Goal: Transaction & Acquisition: Subscribe to service/newsletter

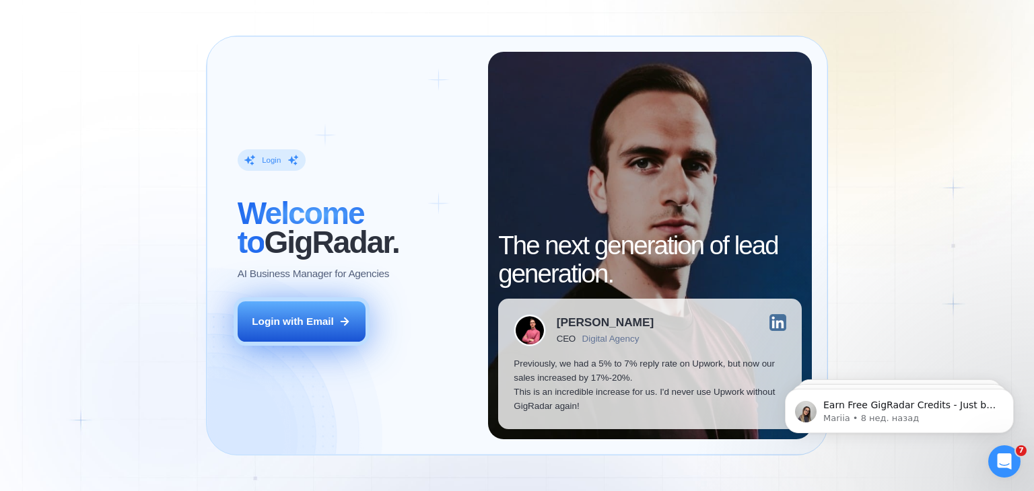
click at [337, 324] on button "Login with Email" at bounding box center [302, 322] width 128 height 40
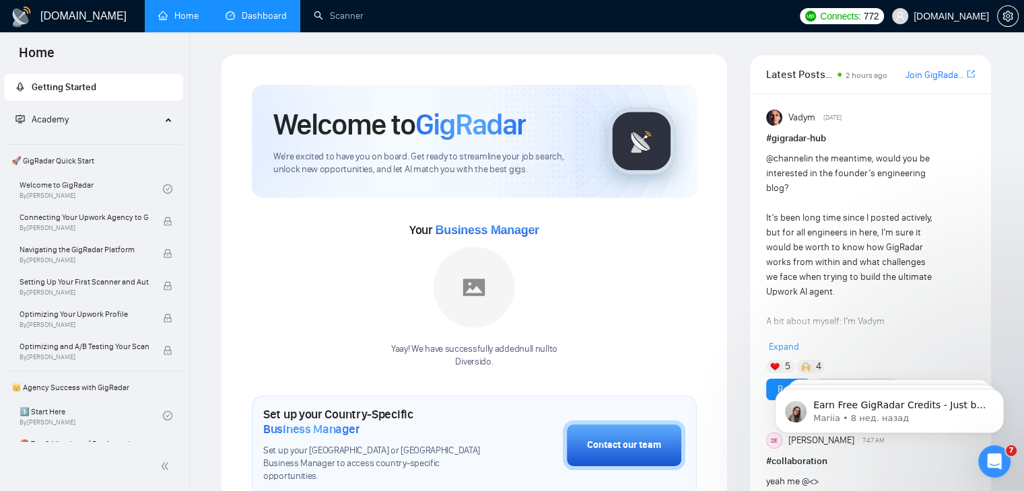
click at [279, 10] on link "Dashboard" at bounding box center [256, 15] width 61 height 11
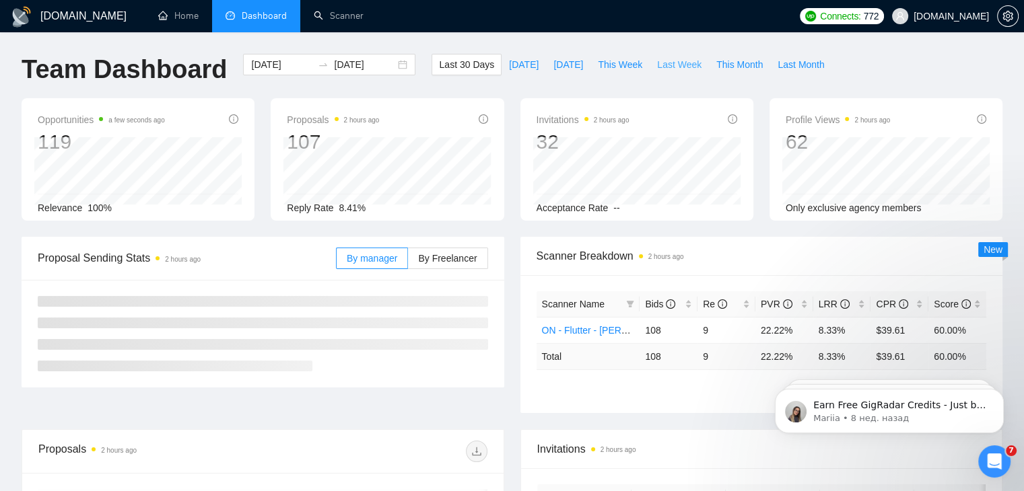
click at [658, 67] on span "Last Week" at bounding box center [679, 64] width 44 height 15
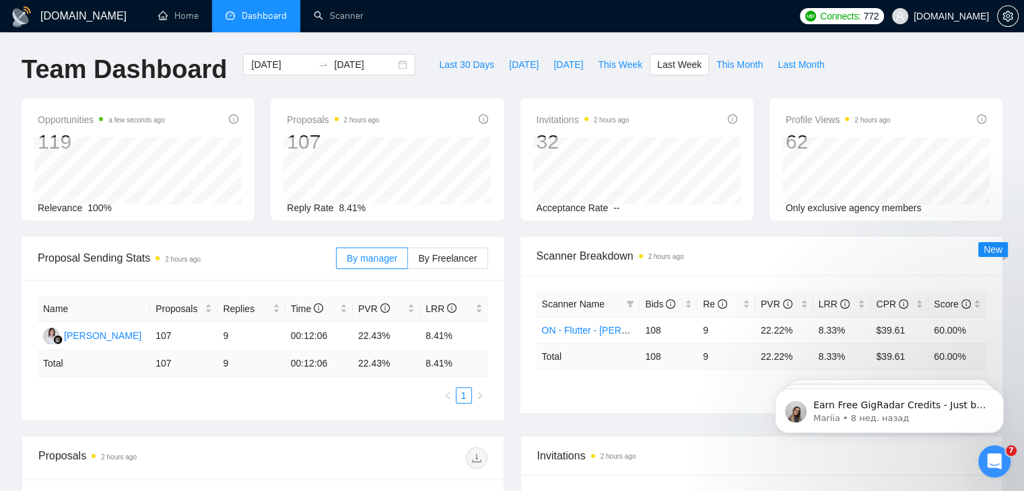
type input "[DATE]"
type input "2025-09-28"
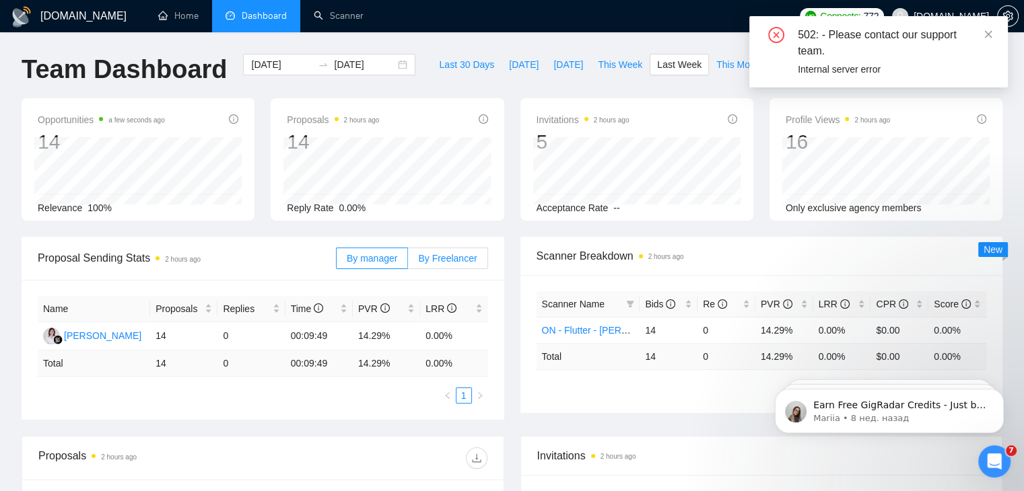
click at [450, 256] on span "By Freelancer" at bounding box center [447, 258] width 59 height 11
click at [408, 262] on input "By Freelancer" at bounding box center [408, 262] width 0 height 0
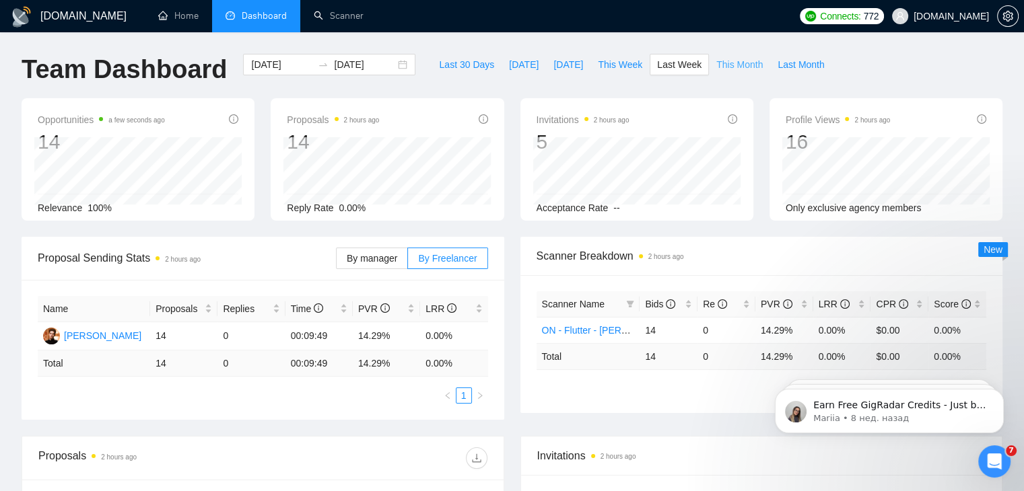
click at [738, 63] on span "This Month" at bounding box center [739, 64] width 46 height 15
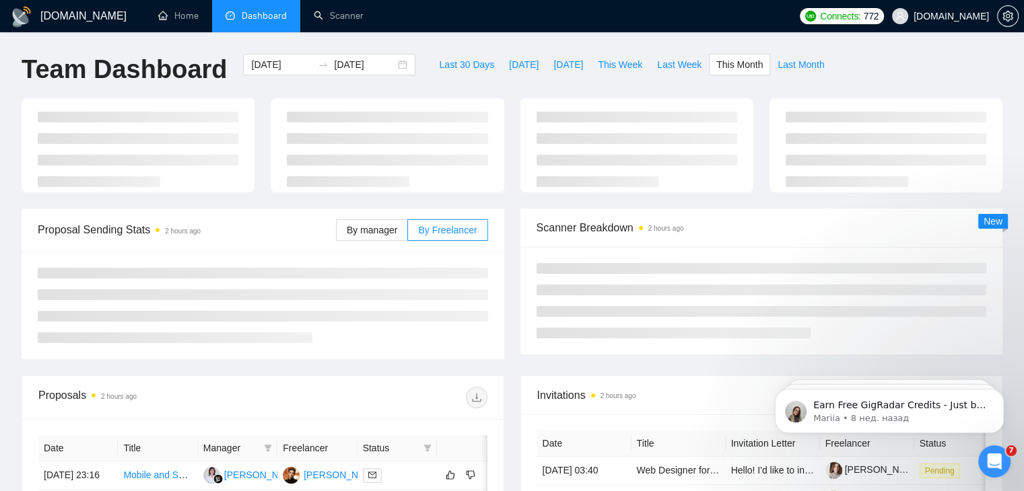
type input "2025-09-01"
type input "2025-09-30"
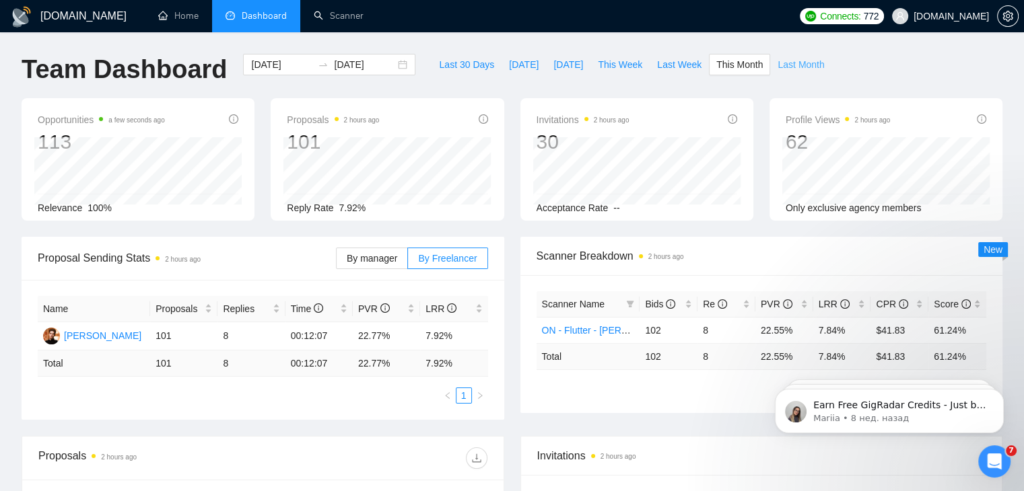
click at [797, 68] on span "Last Month" at bounding box center [800, 64] width 46 height 15
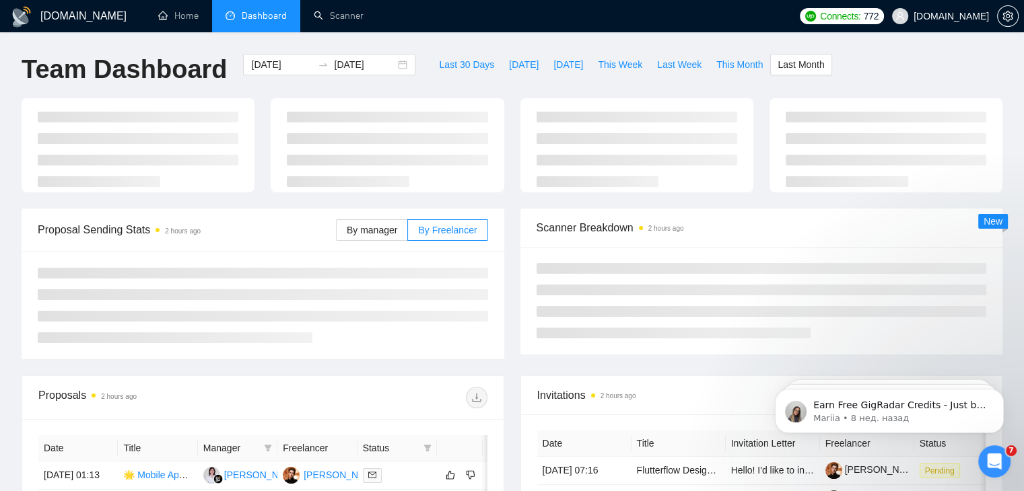
type input "2025-08-01"
type input "2025-08-31"
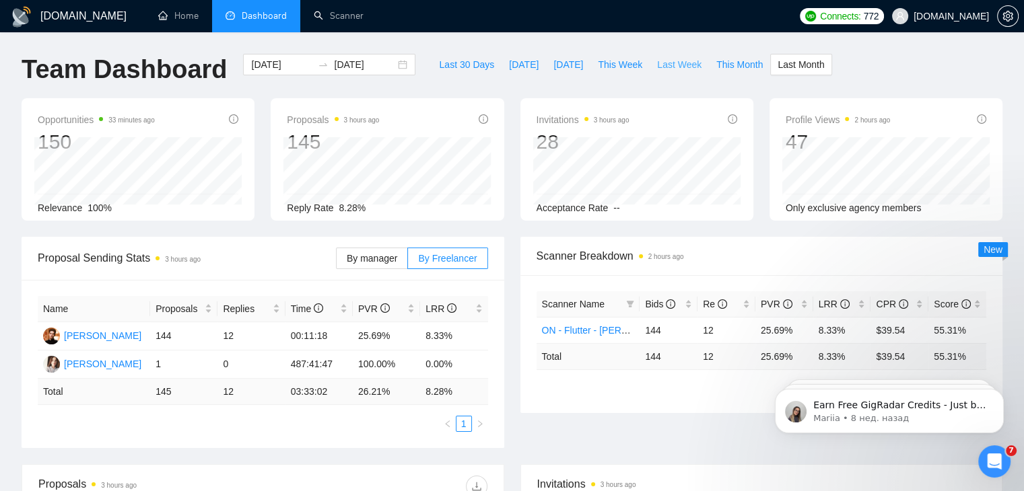
click at [668, 68] on span "Last Week" at bounding box center [679, 64] width 44 height 15
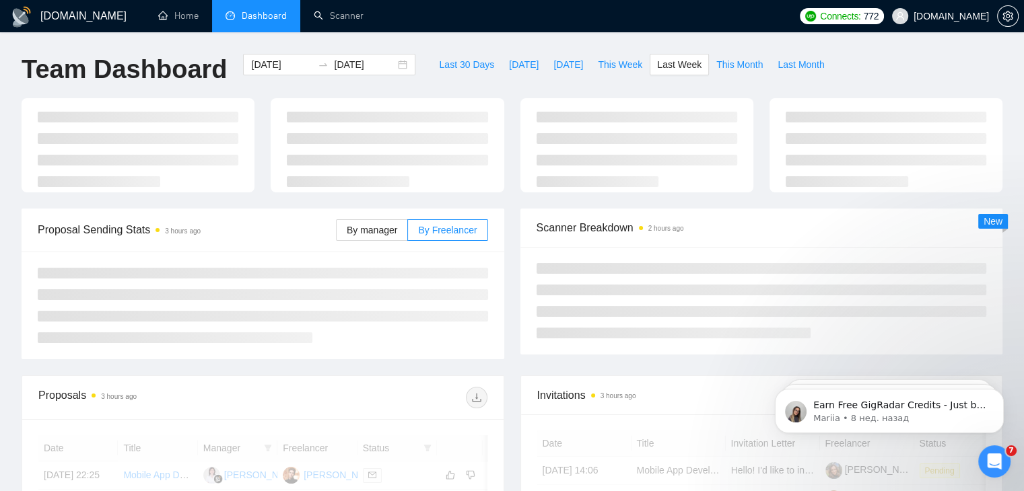
type input "2025-09-22"
type input "2025-09-28"
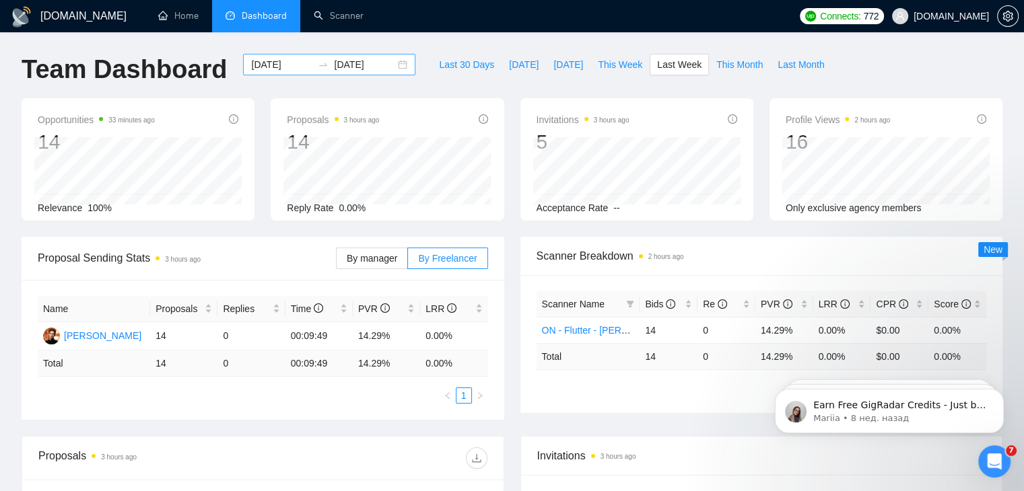
click at [388, 65] on div "2025-09-22 2025-09-28" at bounding box center [329, 65] width 172 height 22
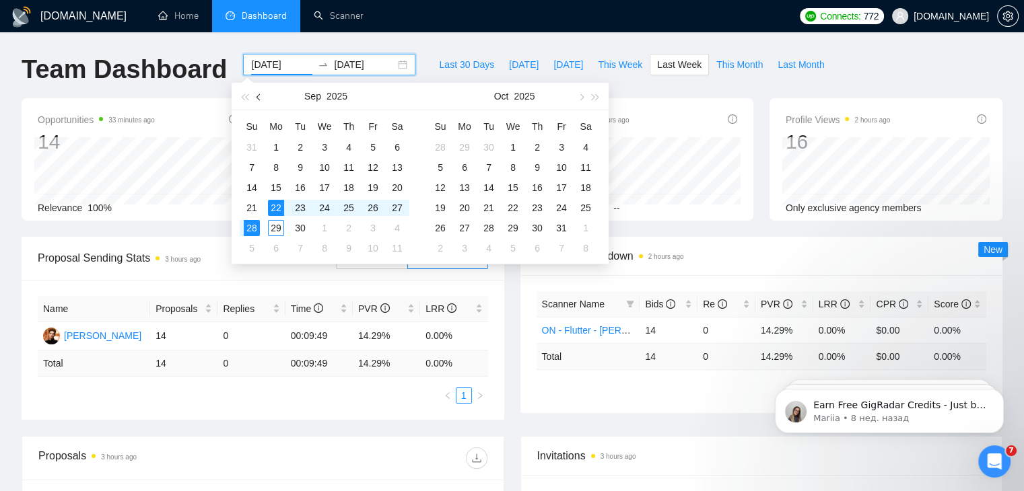
click at [253, 98] on button "button" at bounding box center [259, 96] width 15 height 27
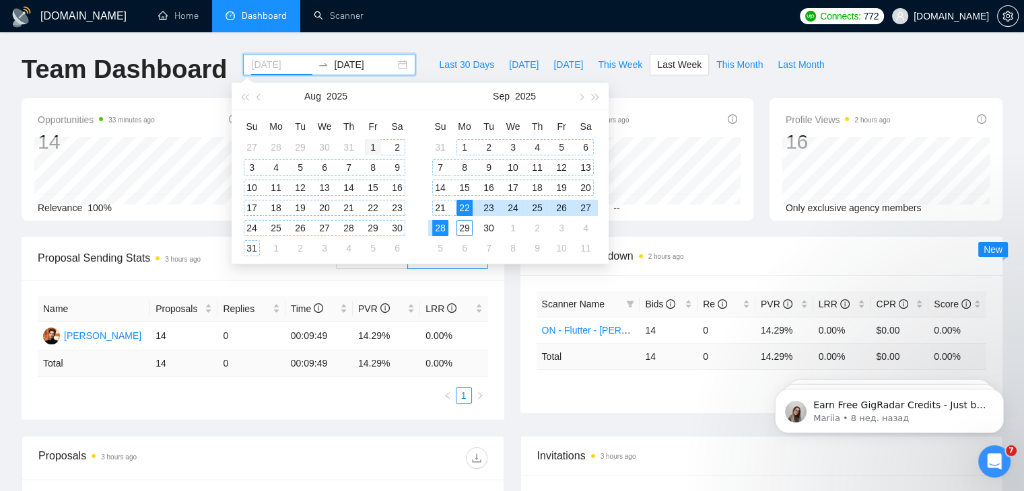
type input "2025-08-01"
click at [374, 148] on div "1" at bounding box center [373, 147] width 16 height 16
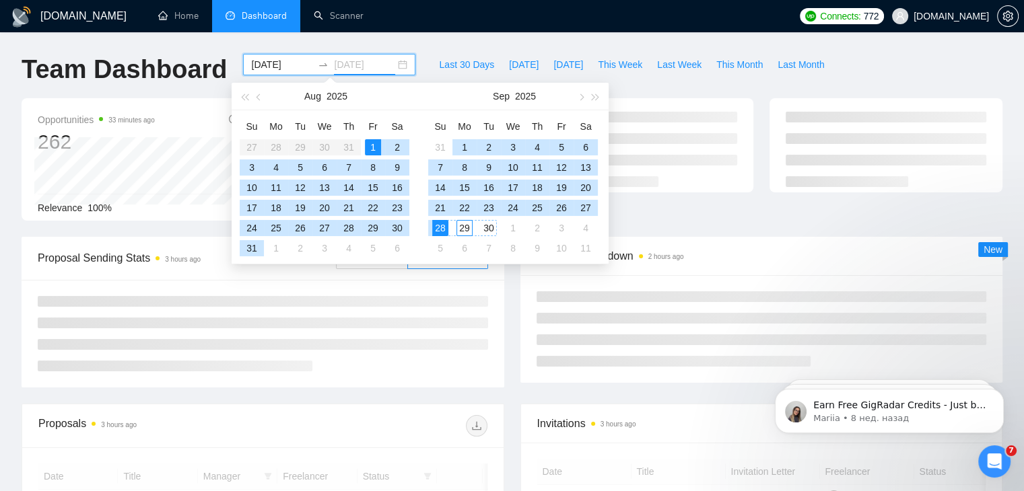
type input "2025-09-28"
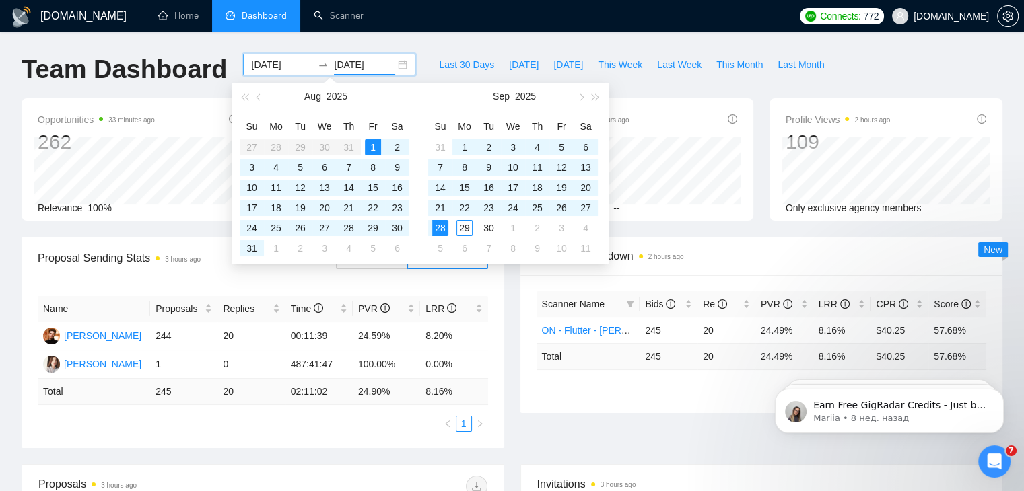
click at [898, 67] on div "Team Dashboard 2025-08-01 2025-09-28 Last 30 Days Today Yesterday This Week Las…" at bounding box center [511, 76] width 997 height 44
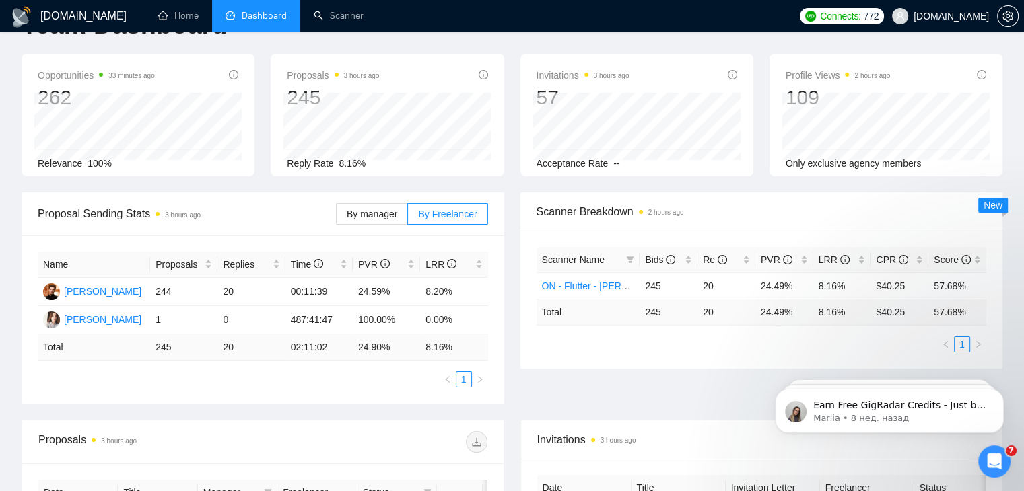
scroll to position [67, 0]
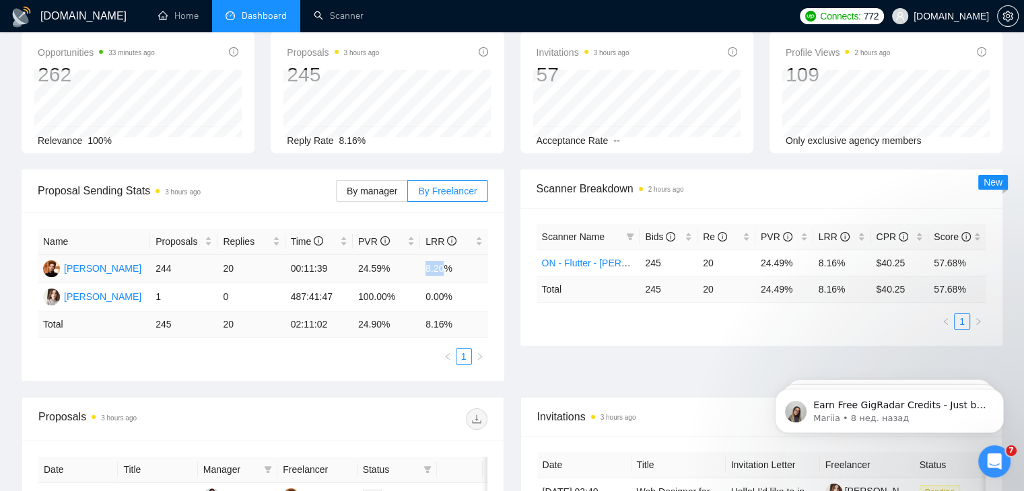
drag, startPoint x: 423, startPoint y: 269, endPoint x: 444, endPoint y: 271, distance: 20.3
click at [444, 271] on td "8.20%" at bounding box center [453, 269] width 67 height 28
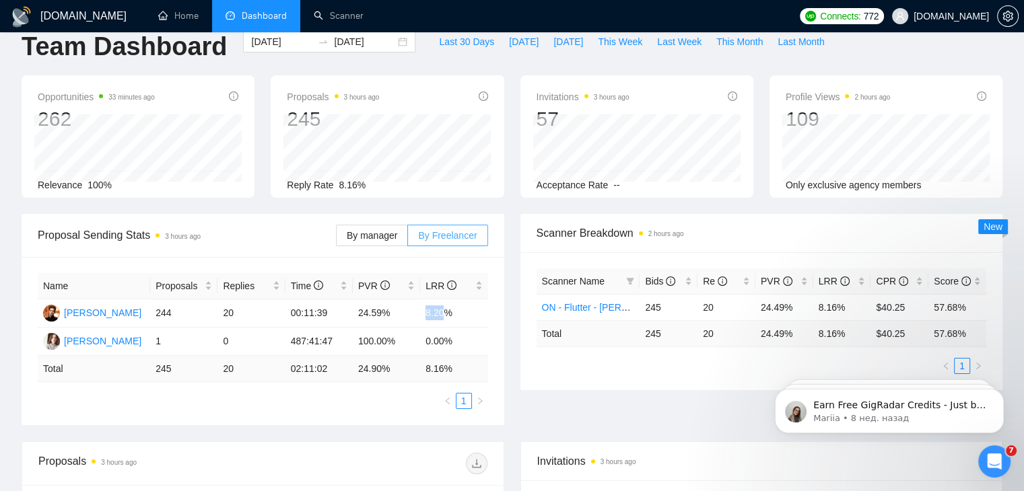
scroll to position [0, 0]
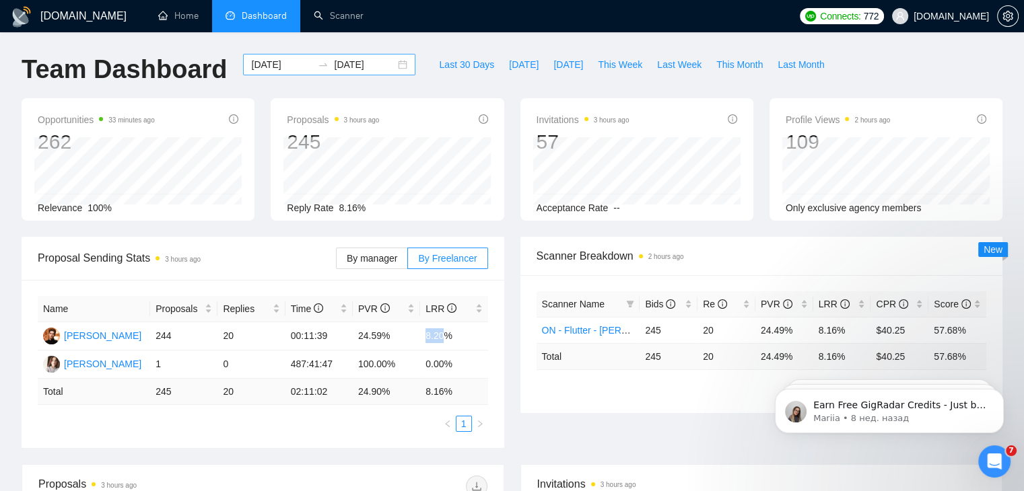
click at [271, 64] on input "2025-08-01" at bounding box center [281, 64] width 61 height 15
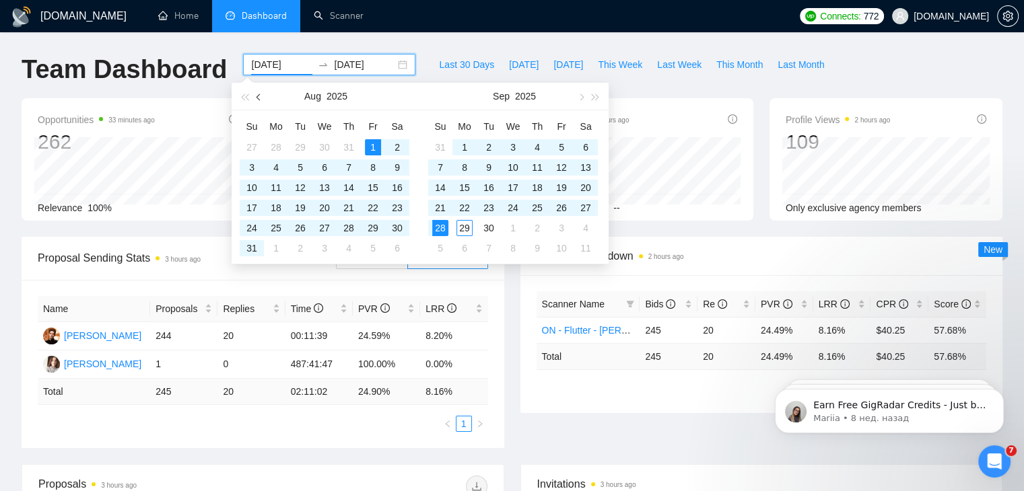
click at [256, 100] on button "button" at bounding box center [259, 96] width 15 height 27
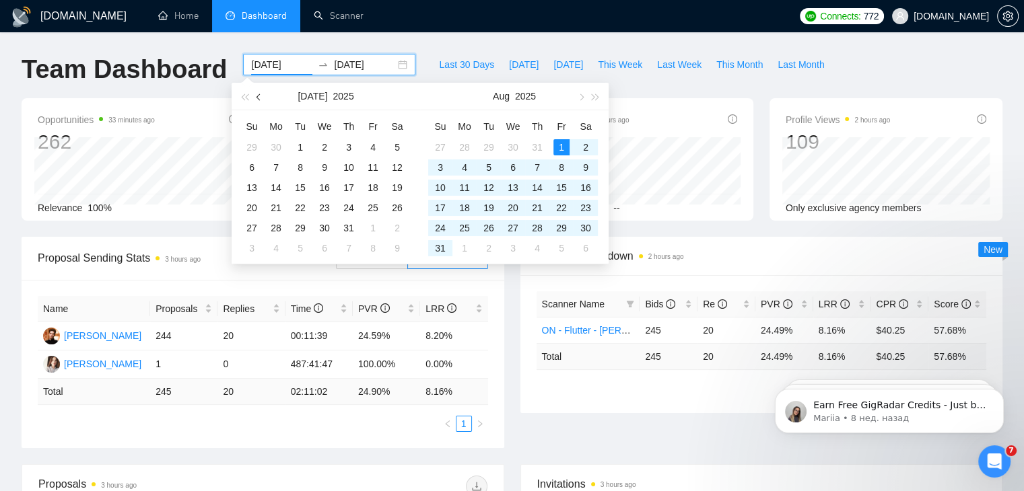
click at [258, 100] on button "button" at bounding box center [259, 96] width 15 height 27
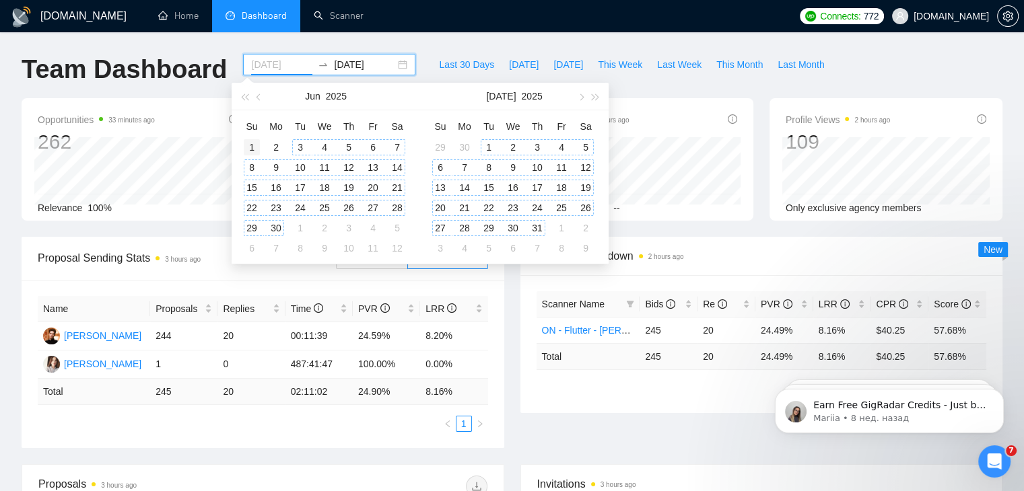
type input "2025-06-01"
click at [250, 147] on div "1" at bounding box center [252, 147] width 16 height 16
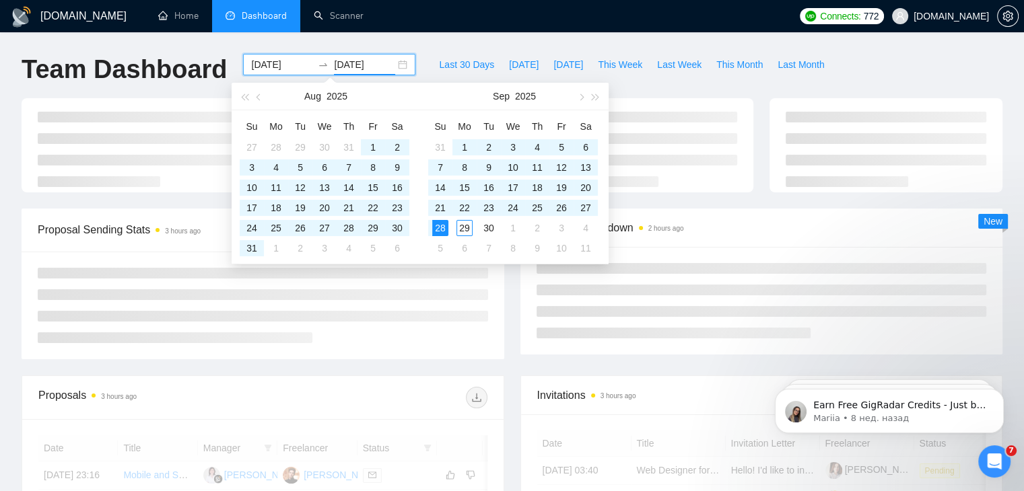
type input "2025-09-28"
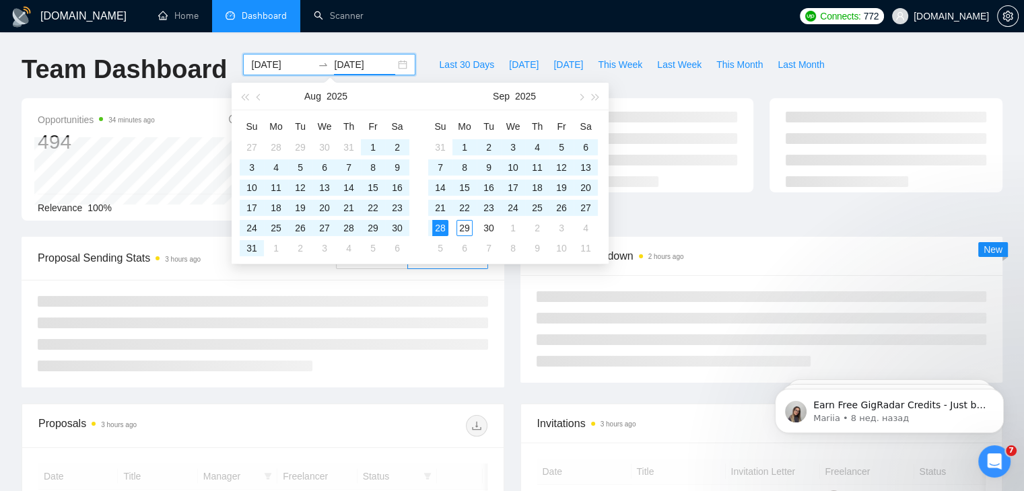
click at [631, 41] on div "GigRadar.io Home Dashboard Scanner Connects: 772 Diversido.io Team Dashboard 20…" at bounding box center [512, 468] width 1024 height 936
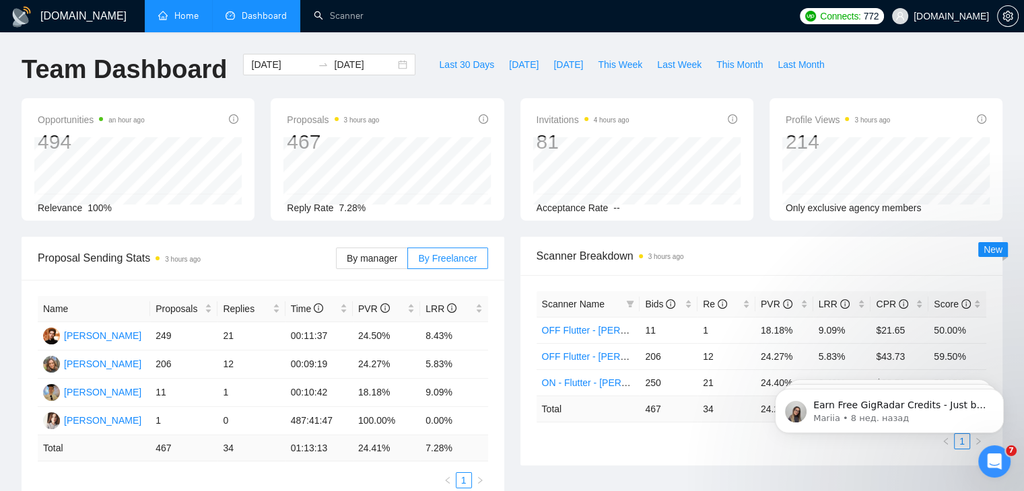
click at [188, 14] on link "Home" at bounding box center [178, 15] width 40 height 11
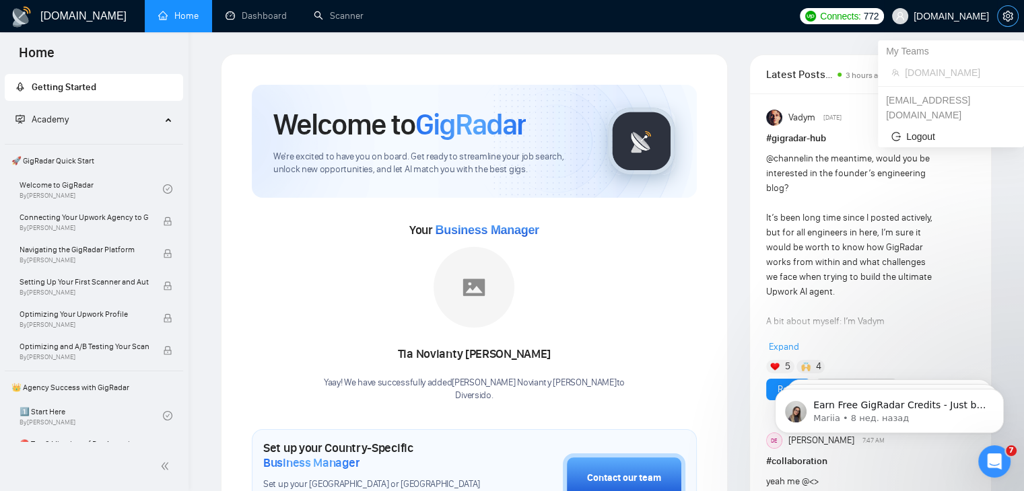
click at [1006, 15] on icon "setting" at bounding box center [1007, 16] width 10 height 11
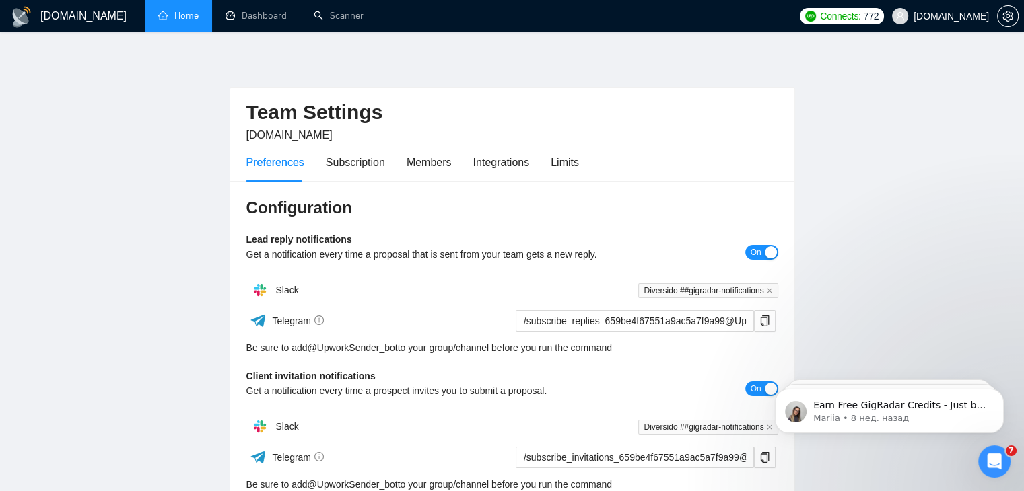
click at [382, 164] on div "Preferences Subscription Members Integrations Limits" at bounding box center [412, 162] width 333 height 38
click at [369, 166] on div "Subscription" at bounding box center [355, 162] width 59 height 17
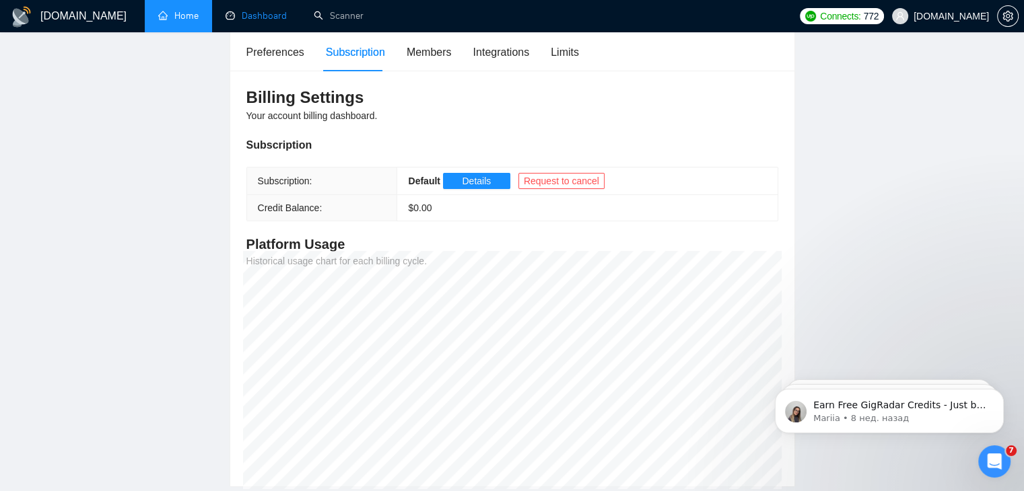
scroll to position [67, 0]
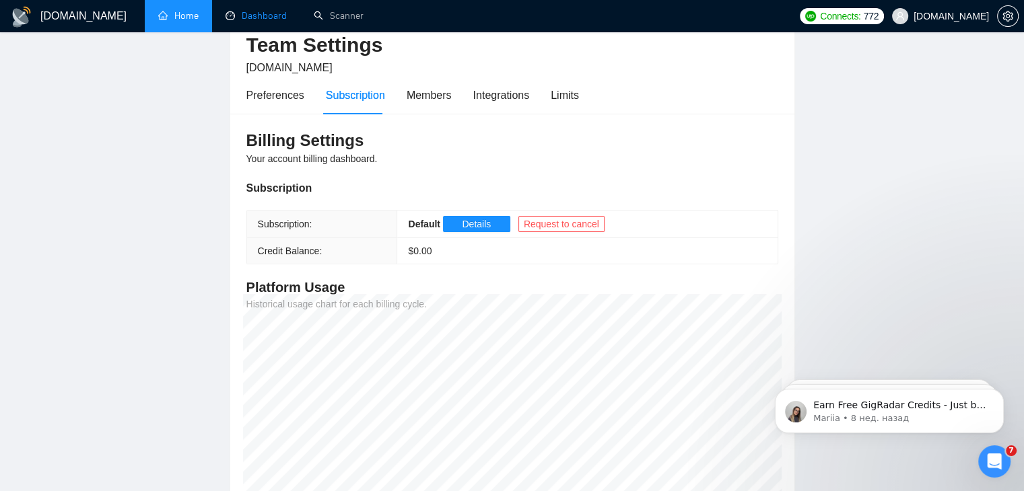
click at [230, 22] on link "Dashboard" at bounding box center [256, 15] width 61 height 11
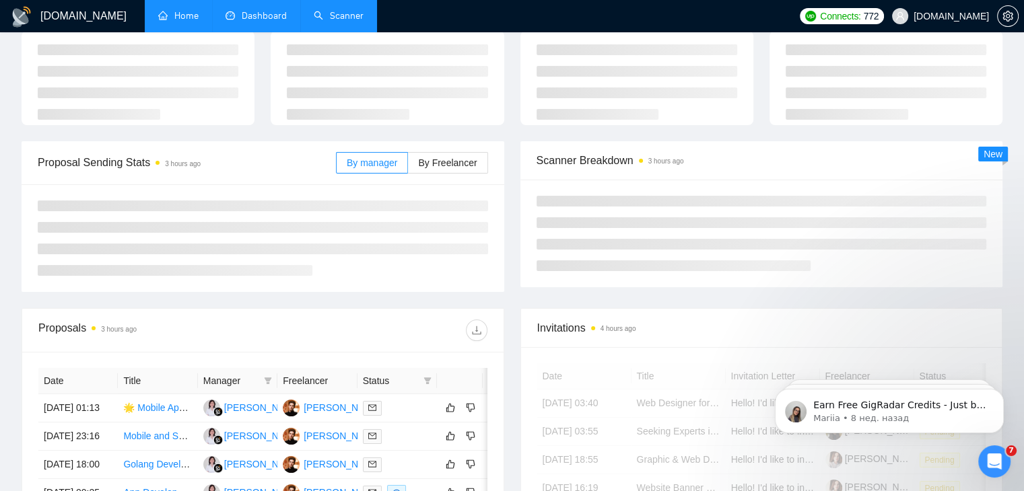
click at [319, 19] on link "Scanner" at bounding box center [339, 15] width 50 height 11
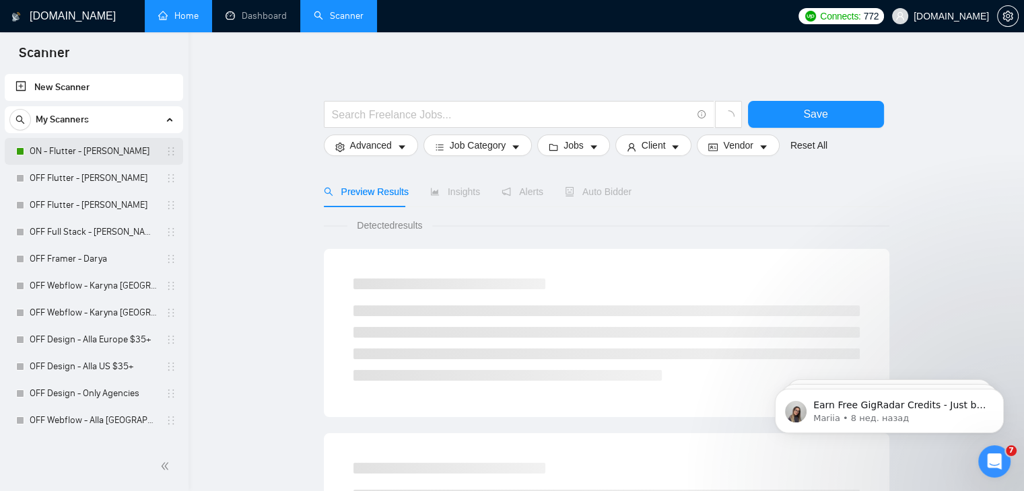
click at [100, 151] on link "ON - Flutter - Oleksandr S." at bounding box center [94, 151] width 128 height 27
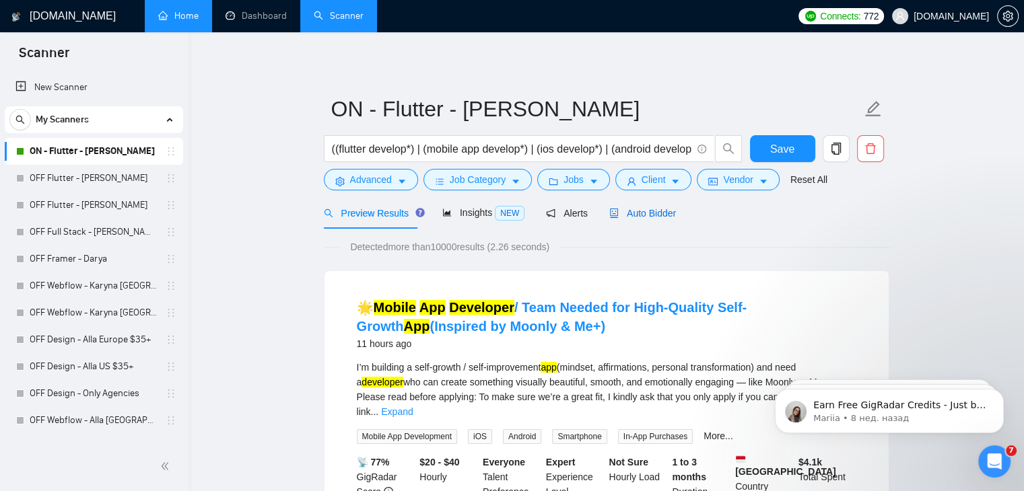
click at [662, 208] on span "Auto Bidder" at bounding box center [642, 213] width 67 height 11
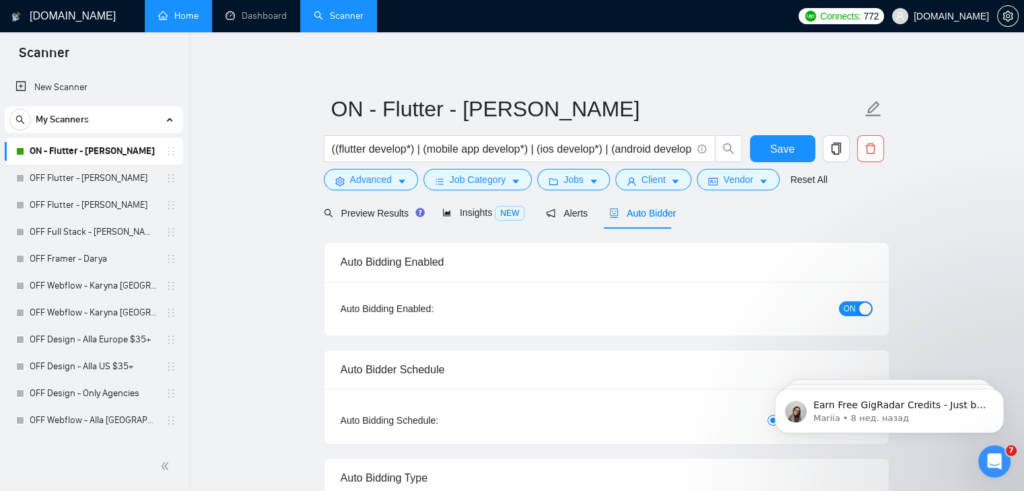
click at [843, 306] on span "ON" at bounding box center [849, 309] width 12 height 15
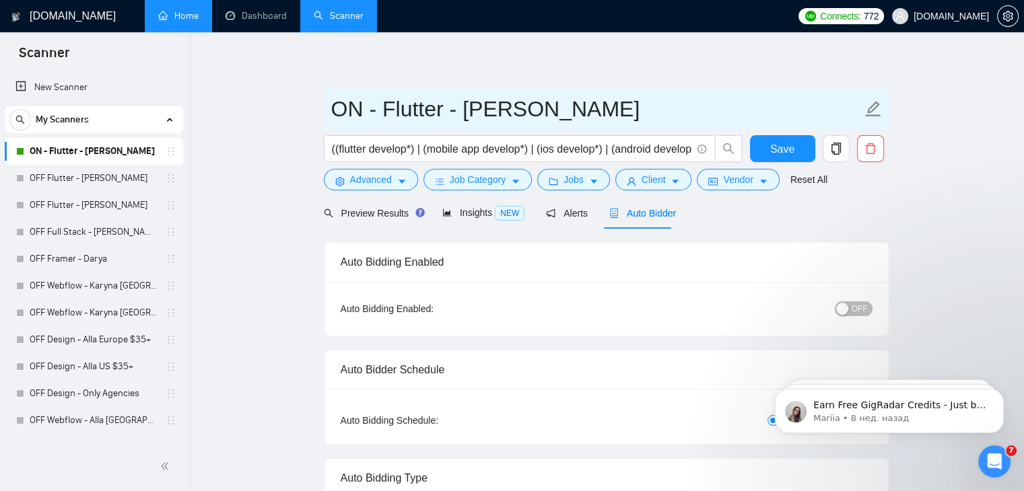
click at [366, 103] on input "ON - Flutter - Oleksandr S." at bounding box center [596, 109] width 530 height 34
type input "OFF - Flutter - [PERSON_NAME]"
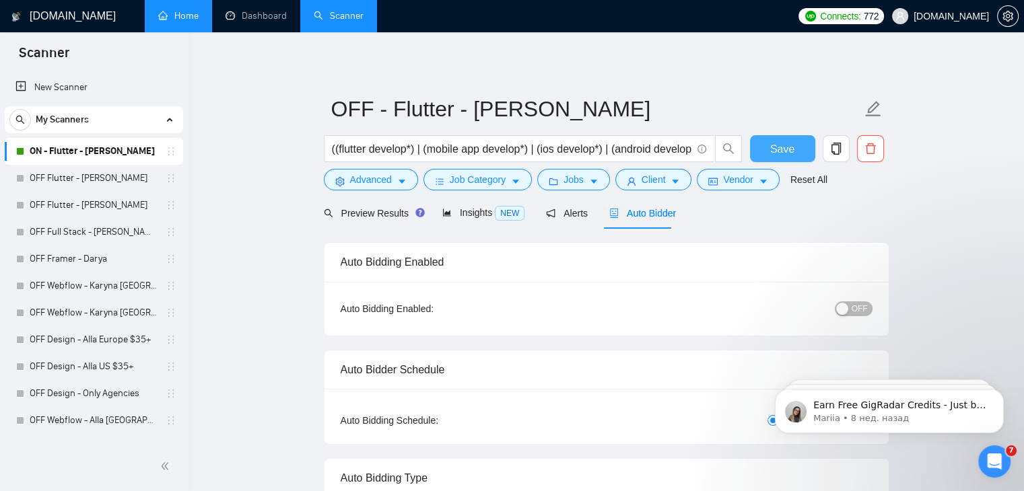
click at [770, 143] on button "Save" at bounding box center [782, 148] width 65 height 27
click at [992, 456] on icon "Открыть службу сообщений Intercom" at bounding box center [992, 460] width 22 height 22
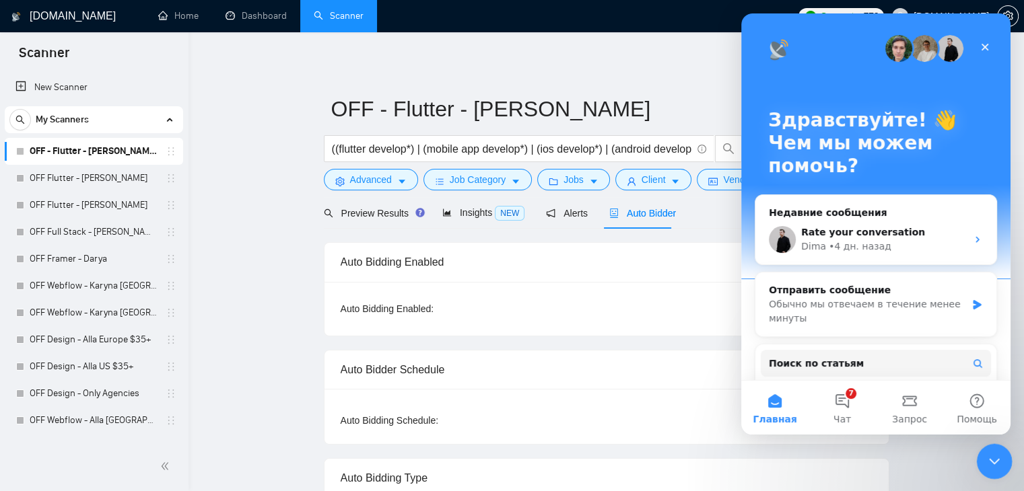
click at [984, 453] on icon "Закрыть службу сообщений Intercom" at bounding box center [992, 460] width 16 height 16
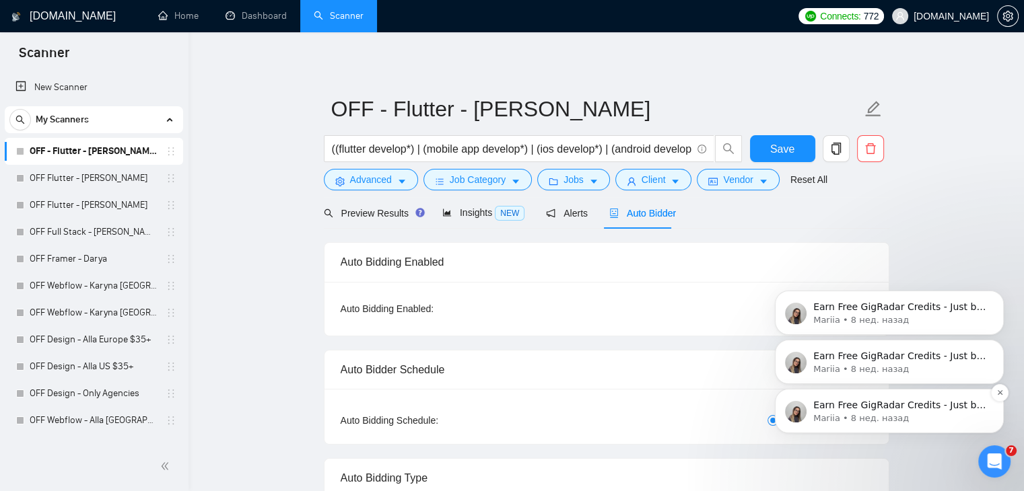
click at [899, 414] on p "Mariia • 8 нед. назад" at bounding box center [900, 419] width 174 height 12
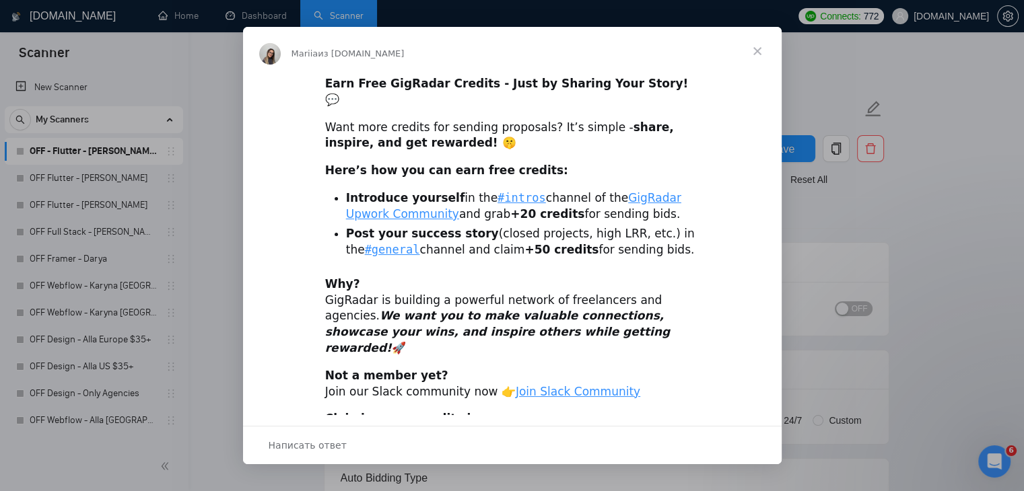
click at [759, 50] on span "Закрыть" at bounding box center [757, 51] width 48 height 48
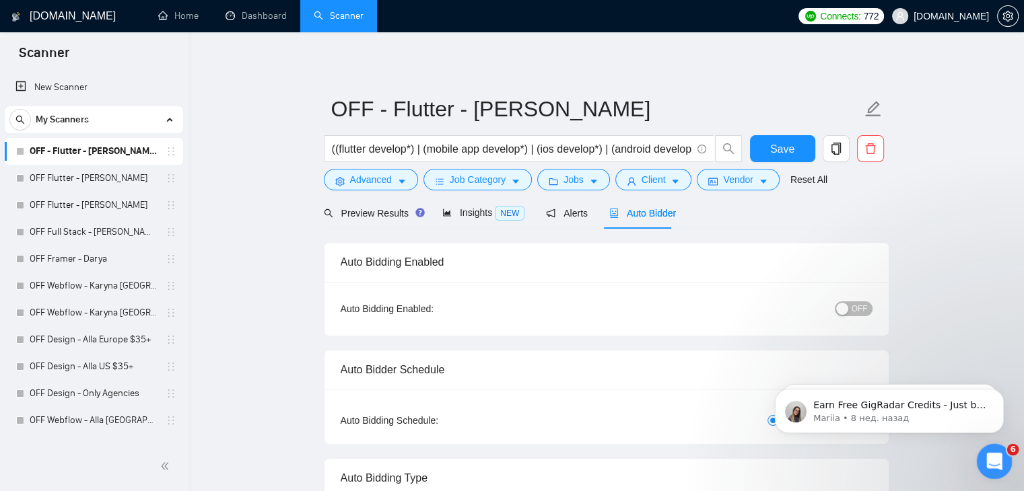
click at [990, 462] on icon "Открыть службу сообщений Intercom" at bounding box center [992, 460] width 22 height 22
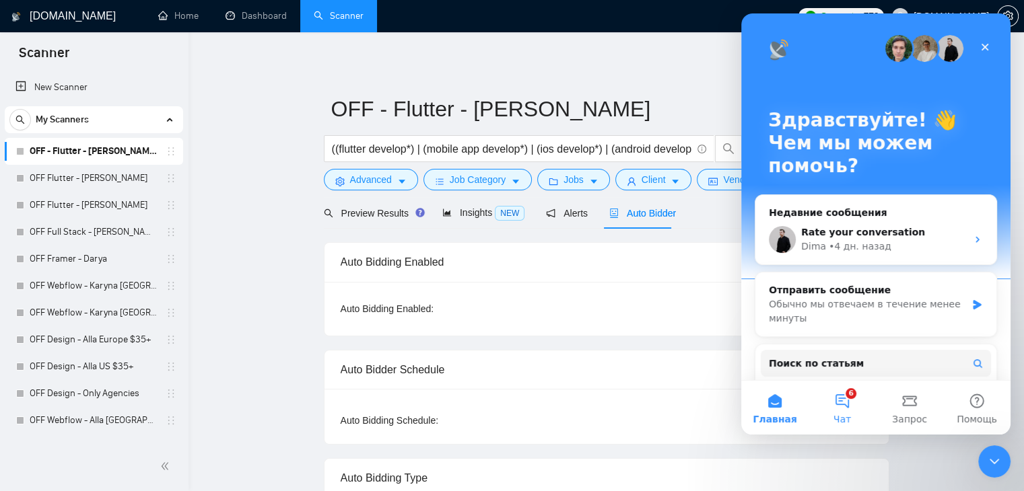
click at [845, 409] on button "6 Чат" at bounding box center [841, 408] width 67 height 54
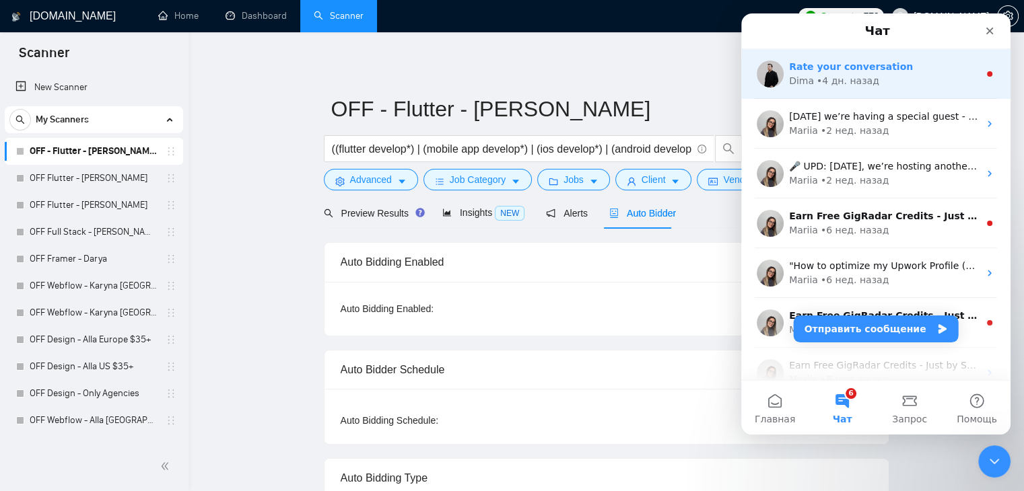
click at [835, 83] on div "• 4 дн. назад" at bounding box center [848, 81] width 63 height 14
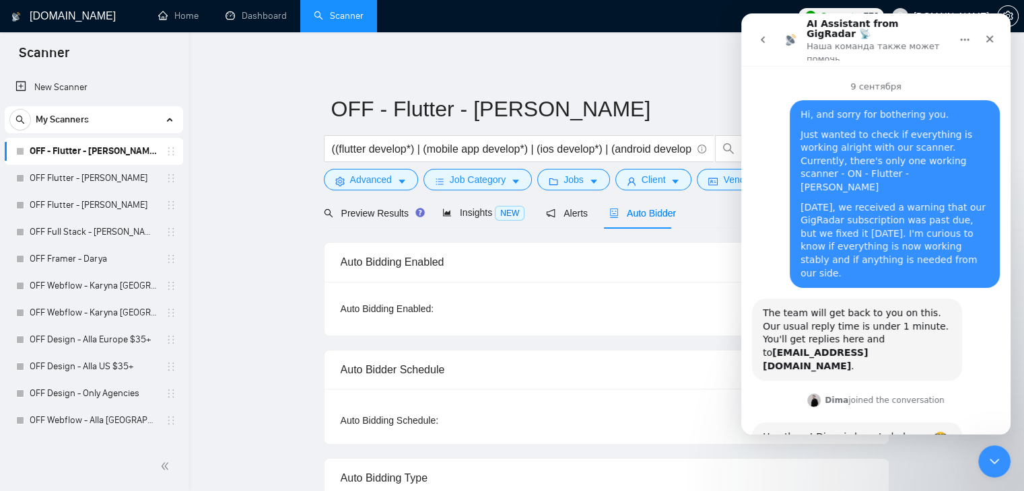
scroll to position [2, 0]
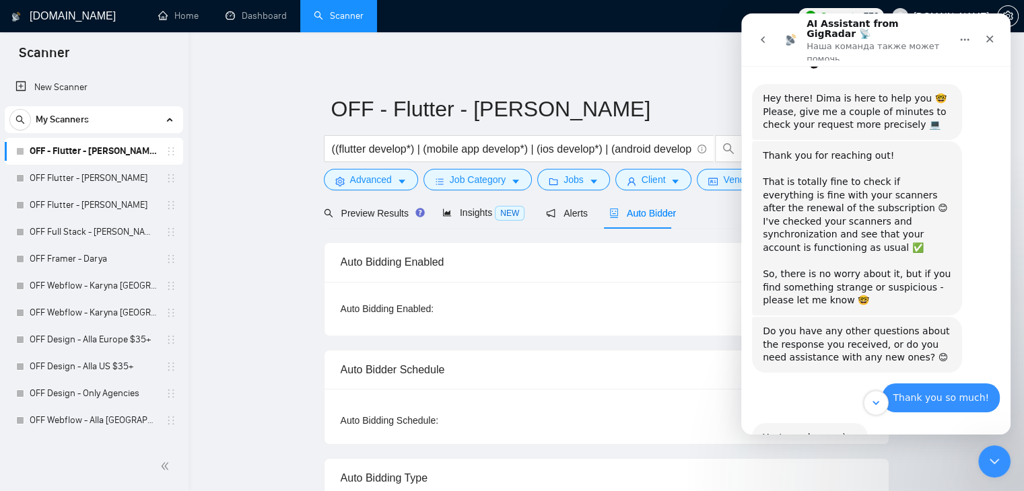
click at [874, 404] on icon "Scroll to bottom" at bounding box center [875, 403] width 7 height 4
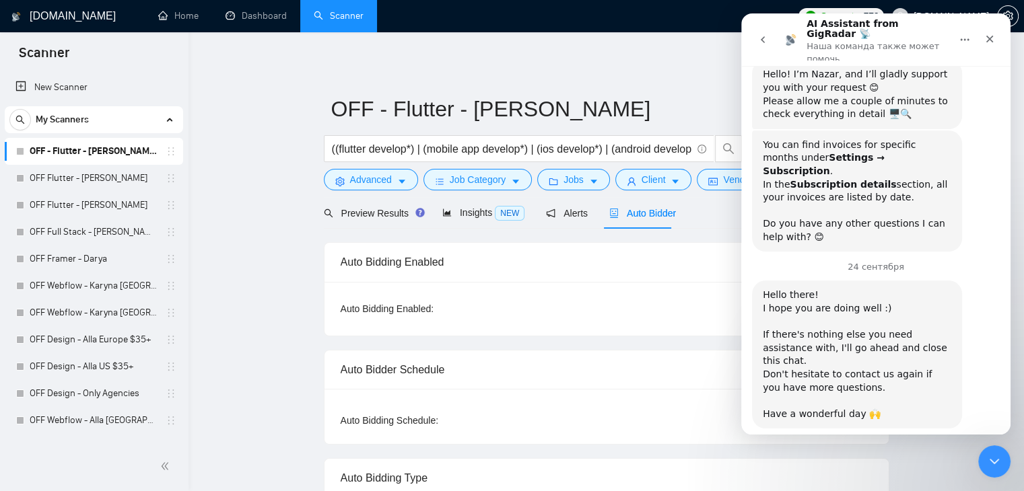
scroll to position [964, 0]
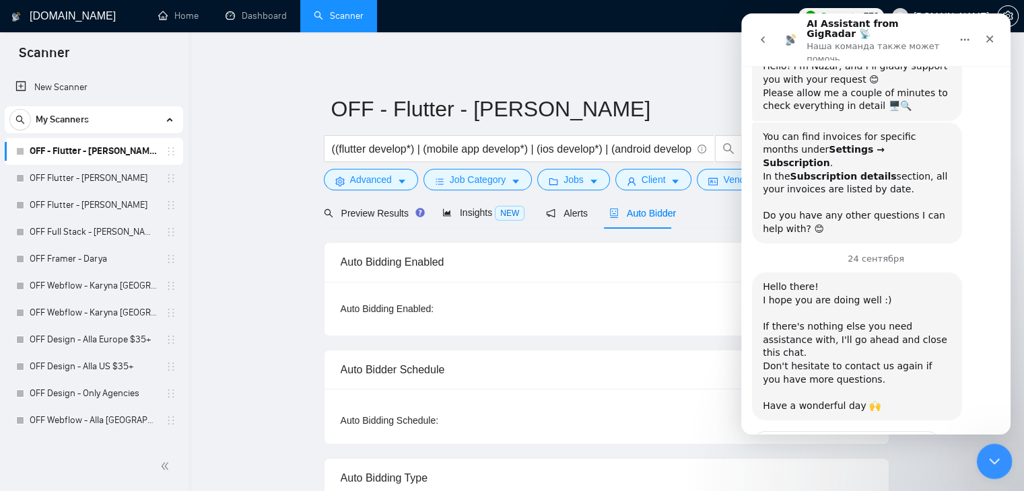
click at [996, 446] on div "Закрыть службу сообщений Intercom" at bounding box center [992, 460] width 32 height 32
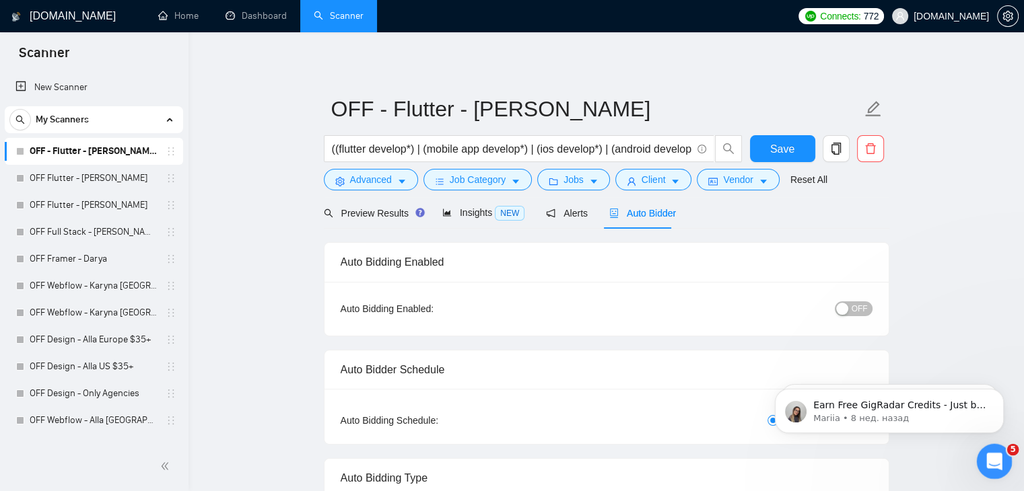
scroll to position [0, 0]
click at [996, 448] on div "Открыть службу сообщений Intercom" at bounding box center [992, 460] width 44 height 44
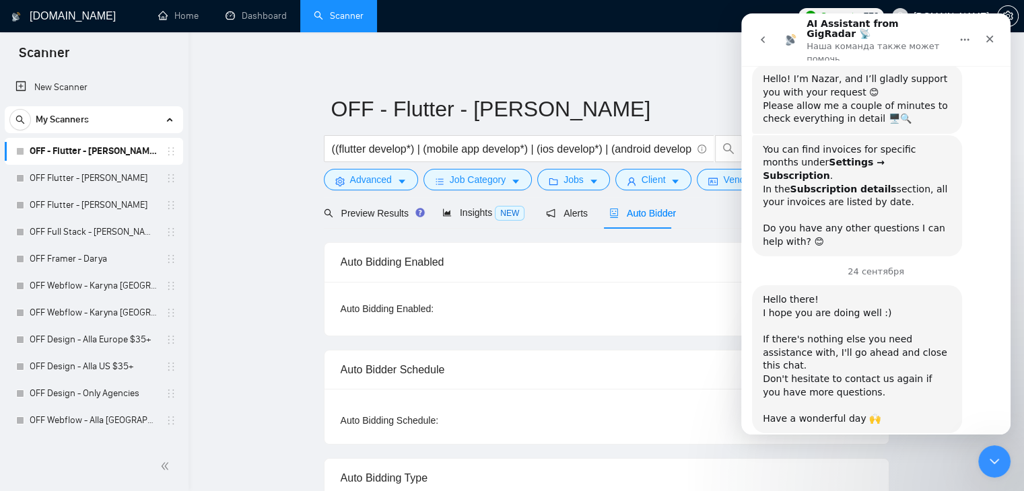
scroll to position [964, 0]
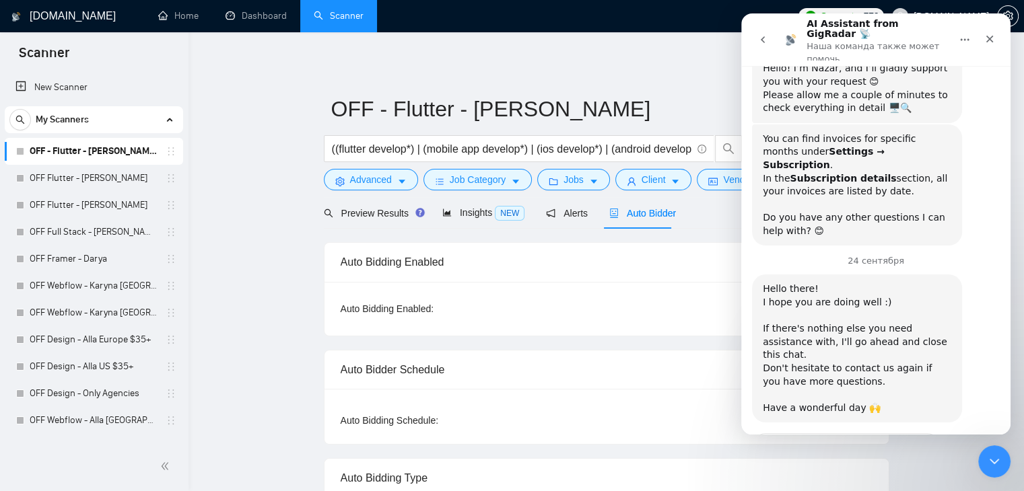
click at [839, 467] on div "Спасибо, что поделились с нами" at bounding box center [846, 480] width 155 height 26
click at [959, 34] on icon "Главная" at bounding box center [964, 39] width 11 height 11
click at [984, 34] on icon "Закрыть" at bounding box center [989, 39] width 11 height 11
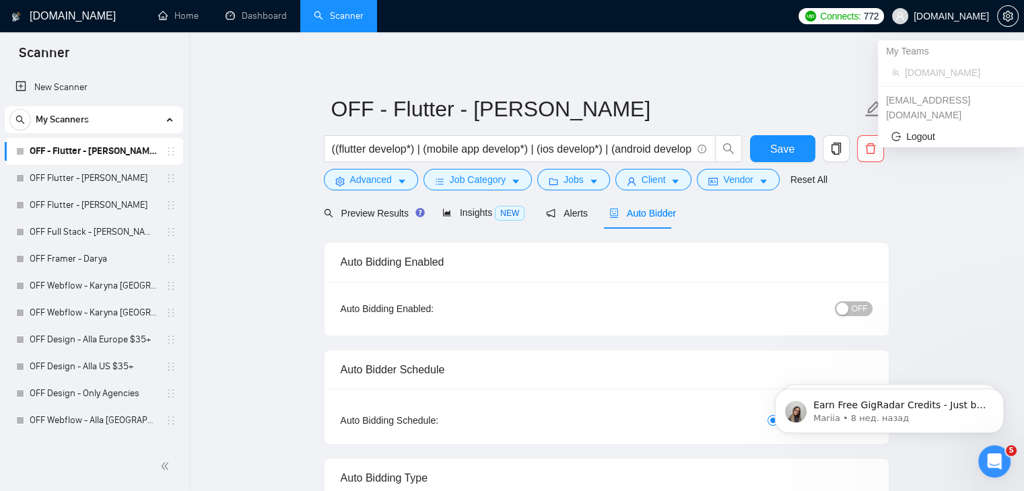
scroll to position [0, 0]
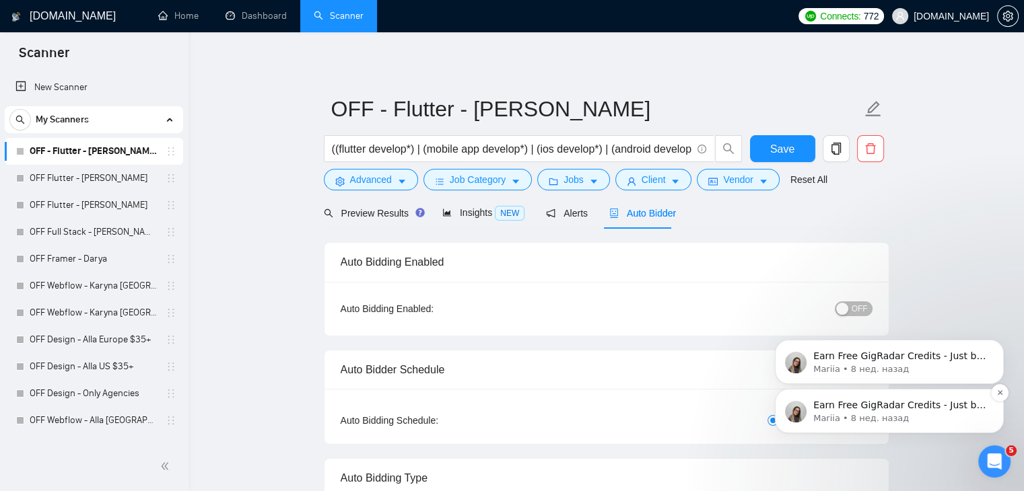
click at [869, 414] on p "Mariia • 8 нед. назад" at bounding box center [900, 419] width 174 height 12
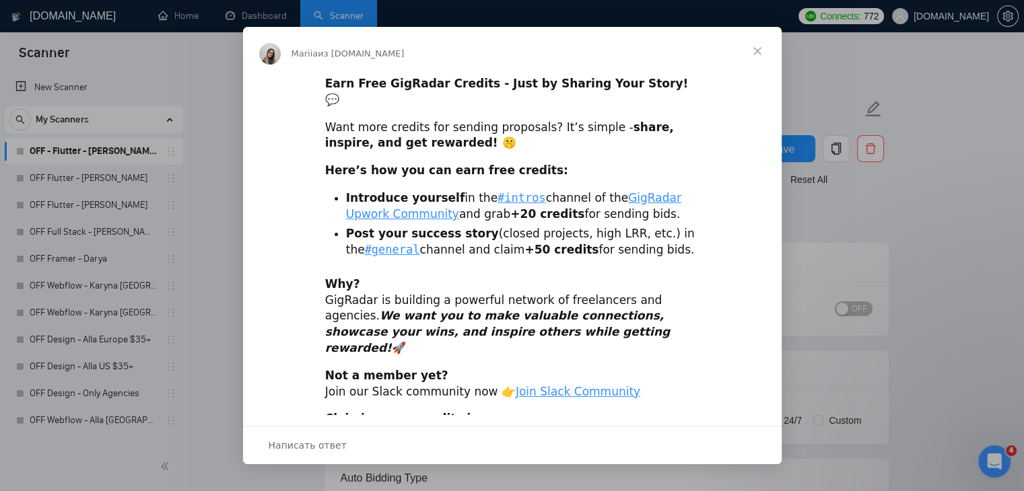
click at [760, 55] on span "Закрыть" at bounding box center [757, 51] width 48 height 48
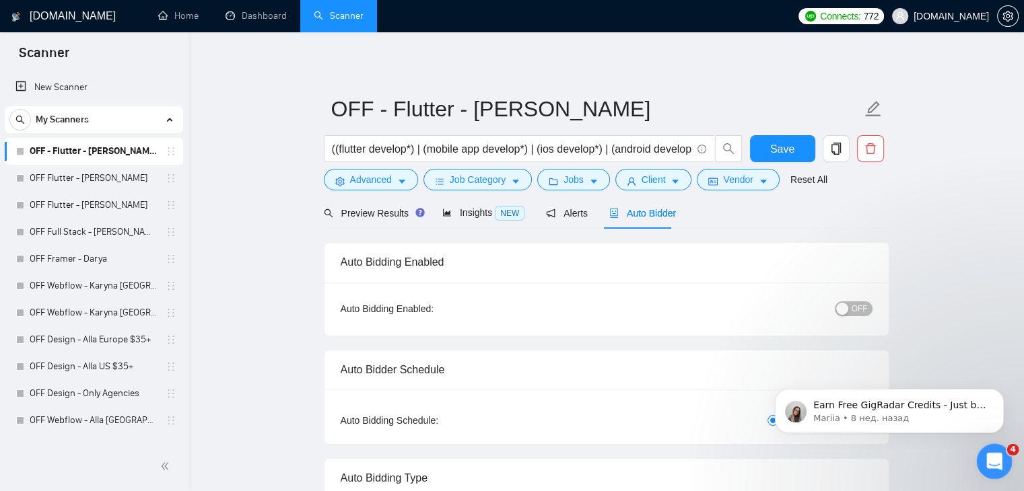
click at [995, 458] on icon "Открыть службу сообщений Intercom" at bounding box center [992, 460] width 22 height 22
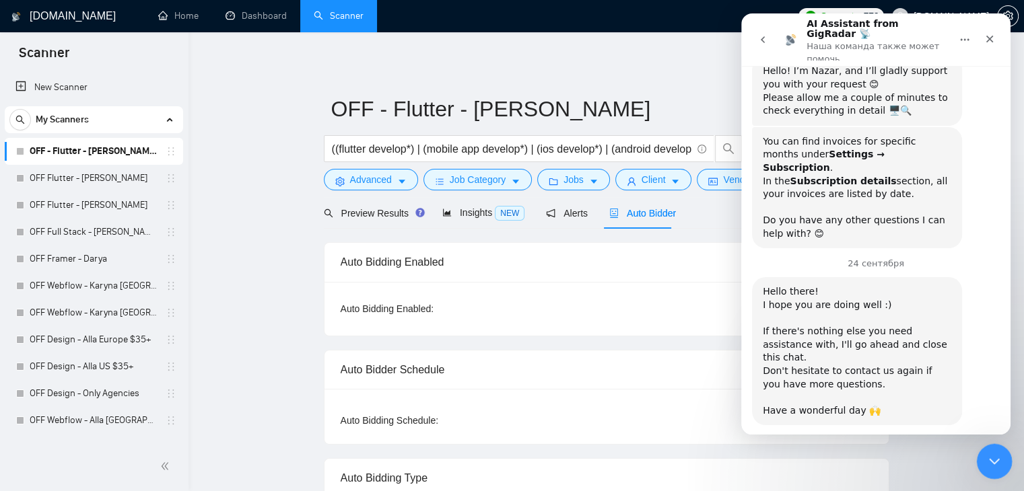
scroll to position [964, 0]
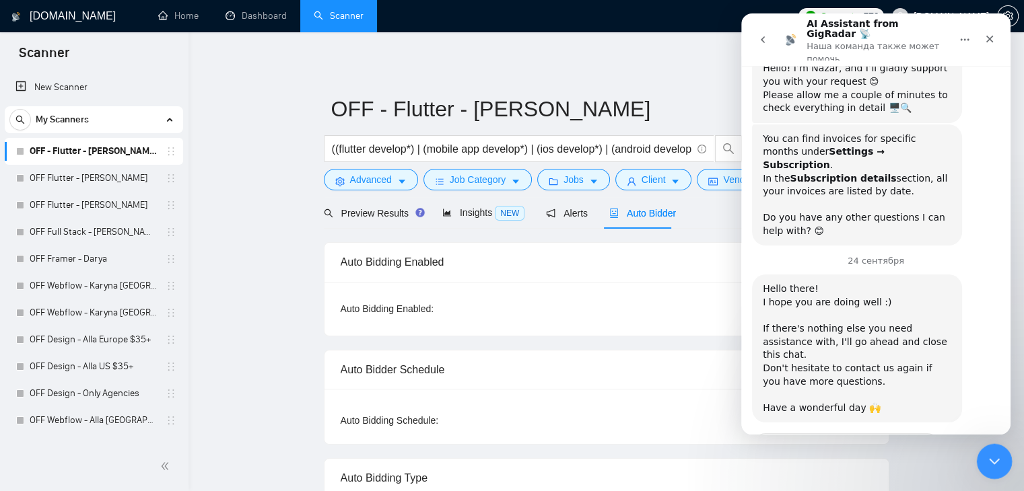
click at [994, 470] on div "Закрыть службу сообщений Intercom" at bounding box center [992, 460] width 32 height 32
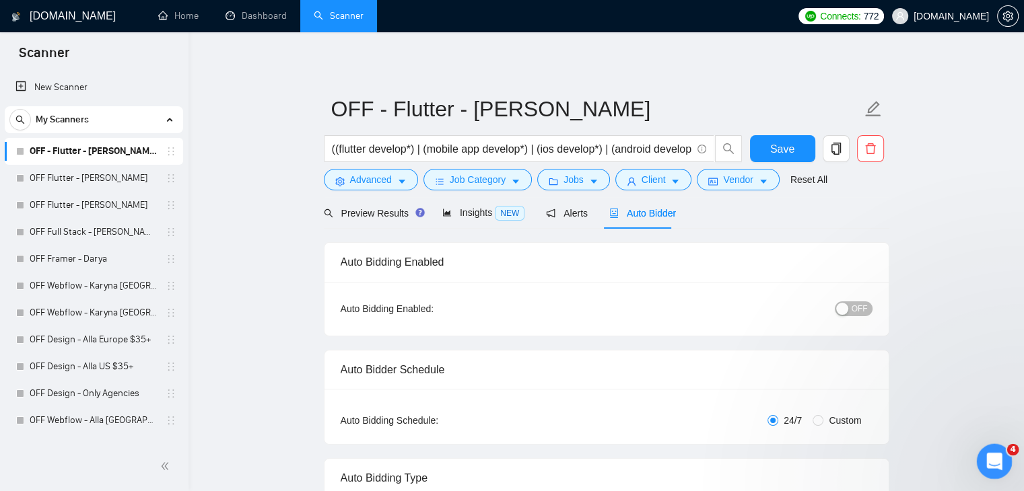
click at [995, 469] on icon "Открыть службу сообщений Intercom" at bounding box center [992, 460] width 22 height 22
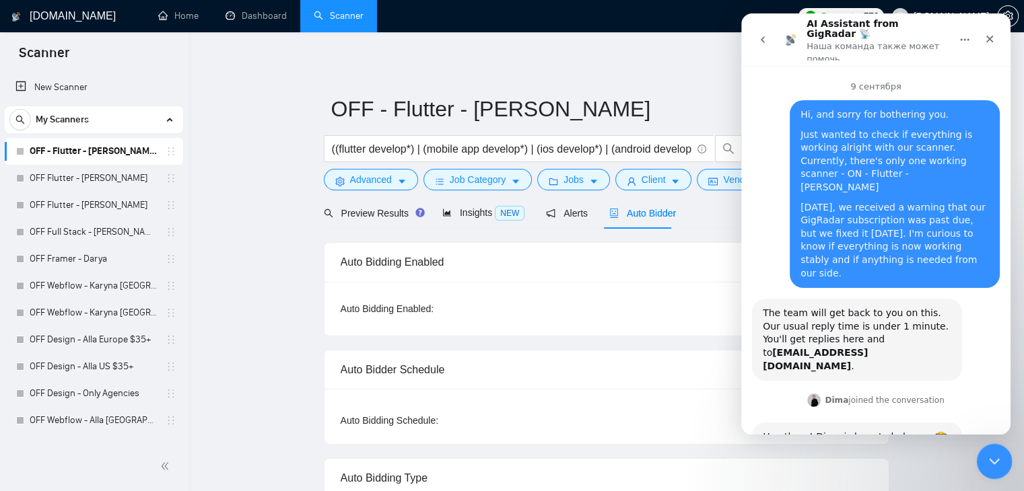
click at [996, 464] on icon "Закрыть службу сообщений Intercom" at bounding box center [992, 460] width 16 height 16
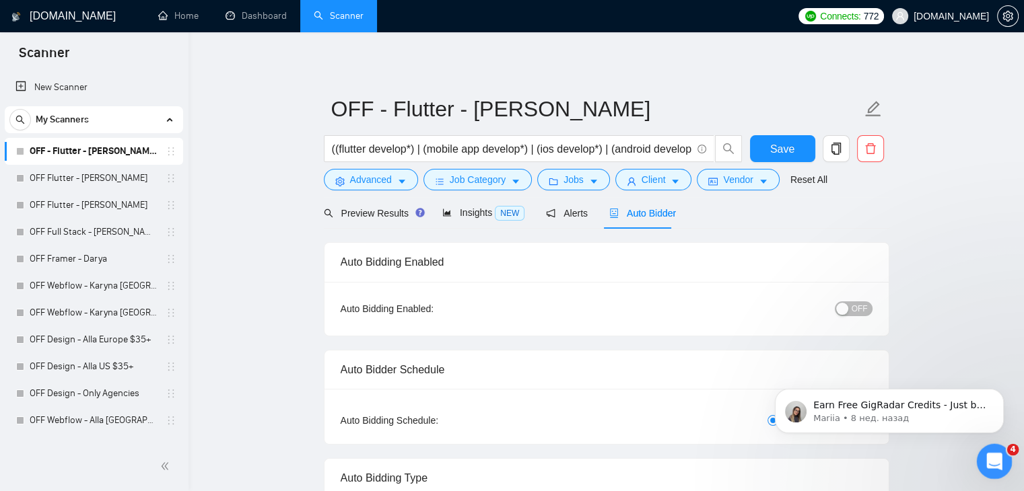
scroll to position [0, 0]
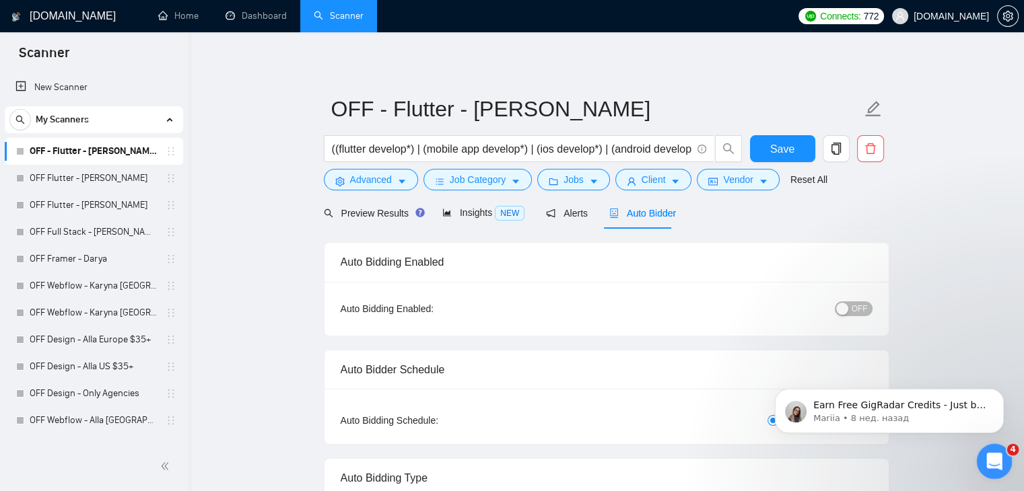
click at [1011, 444] on span "4" at bounding box center [1013, 450] width 12 height 12
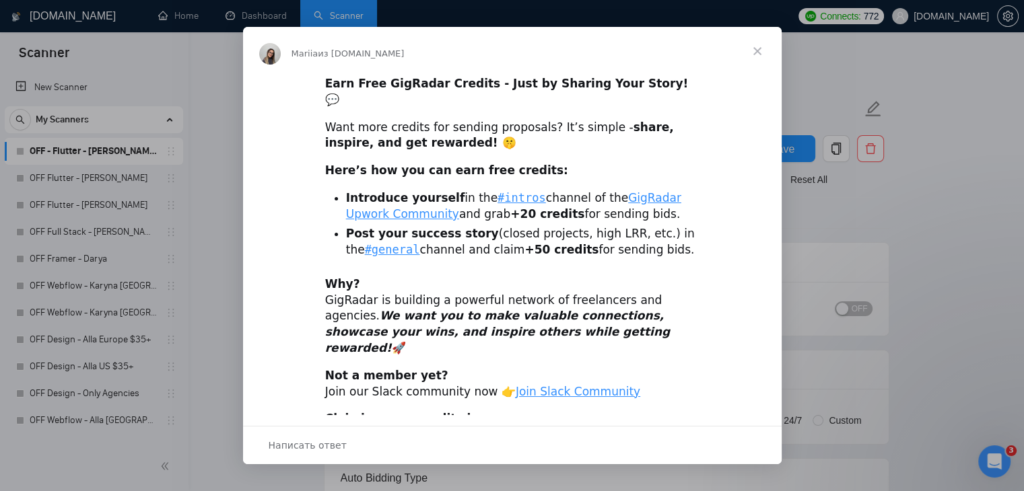
click at [754, 51] on span "Закрыть" at bounding box center [757, 51] width 48 height 48
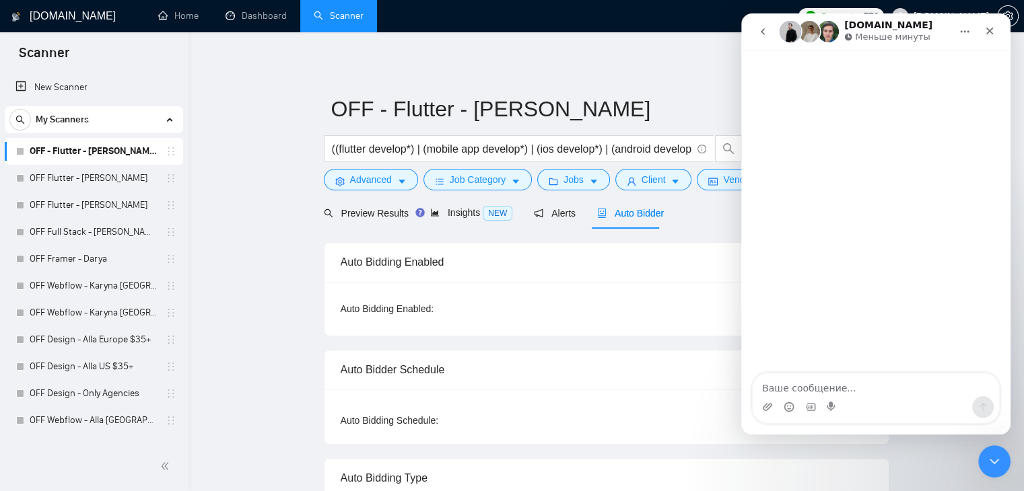
click at [827, 390] on textarea "Ваше сообщение..." at bounding box center [876, 385] width 246 height 23
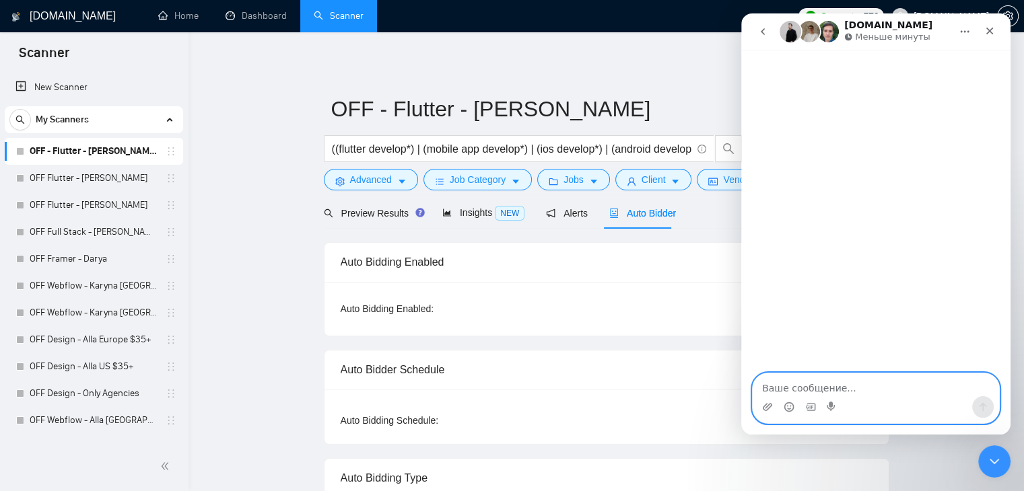
click at [812, 386] on textarea "Ваше сообщение..." at bounding box center [876, 385] width 246 height 23
paste textarea "Hi. We’ve been using GigRadar for a while and would like to take a short break …"
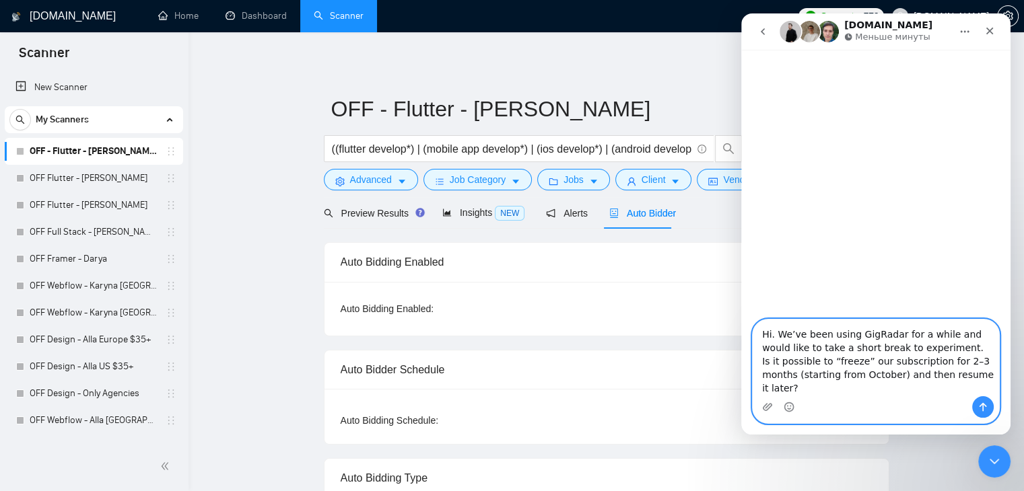
click at [773, 347] on textarea "Hi. We’ve been using GigRadar for a while and would like to take a short break …" at bounding box center [876, 358] width 246 height 77
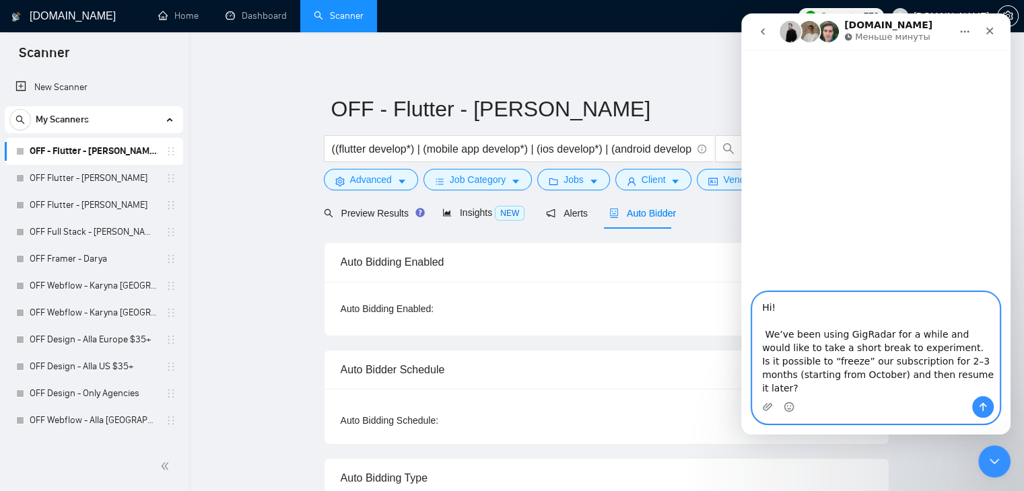
click at [780, 345] on textarea "Hi! We’ve been using GigRadar for a while and would like to take a short break …" at bounding box center [876, 345] width 246 height 104
click at [889, 378] on textarea "Hi! We've been using GigRadar for a while and would like to take a short break …" at bounding box center [876, 345] width 246 height 104
click at [914, 389] on textarea "Hi! We've been using GigRadar for a while and would like to take a short break …" at bounding box center [876, 345] width 246 height 104
type textarea "Hi! We've been using GigRadar for a while and would like to take a short break …"
click at [987, 408] on icon "Отправить сообщение…" at bounding box center [982, 407] width 11 height 11
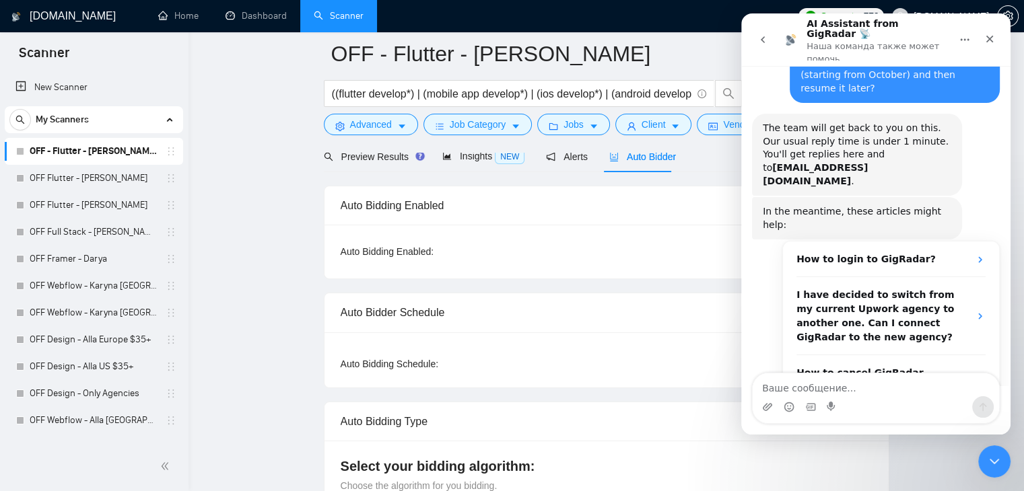
scroll to position [110, 0]
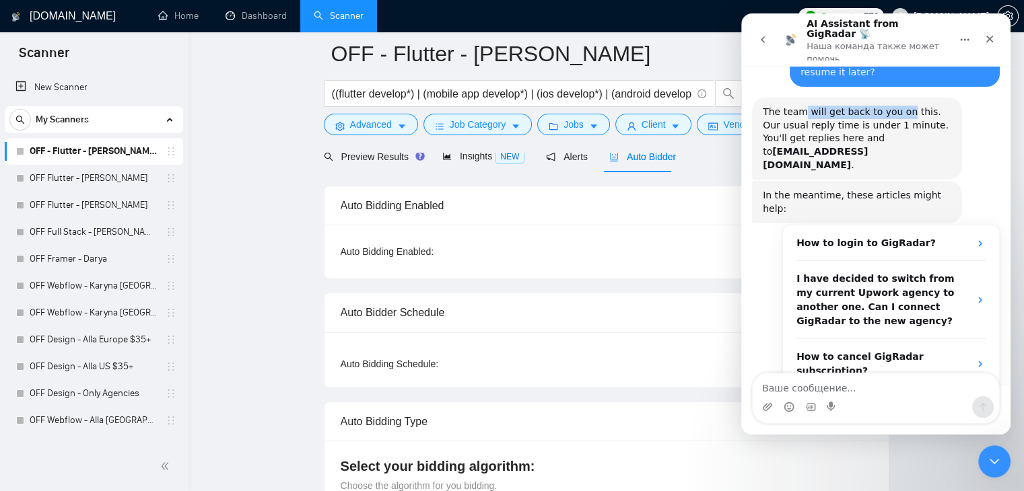
drag, startPoint x: 798, startPoint y: 92, endPoint x: 898, endPoint y: 92, distance: 100.3
click at [898, 106] on div "The team will get back to you on this. Our usual reply time is under 1 minute. …" at bounding box center [857, 139] width 188 height 66
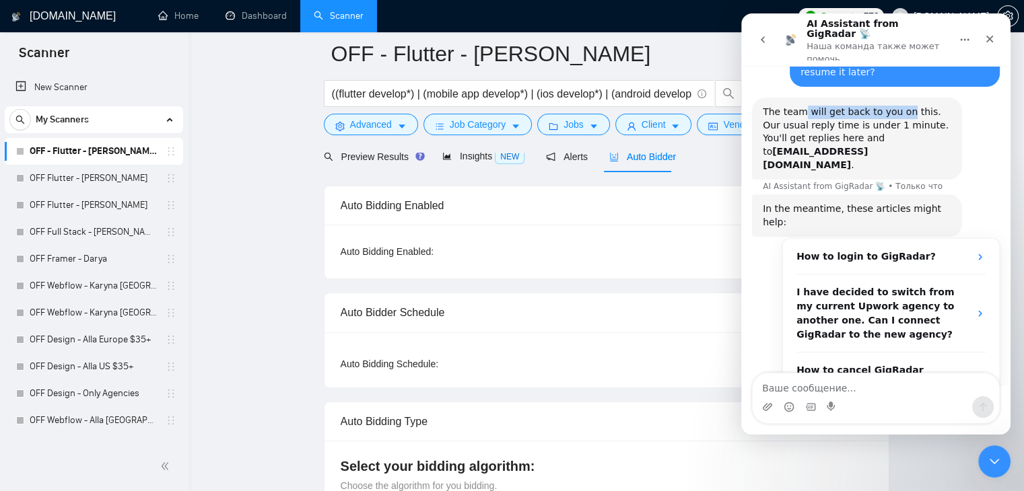
scroll to position [124, 0]
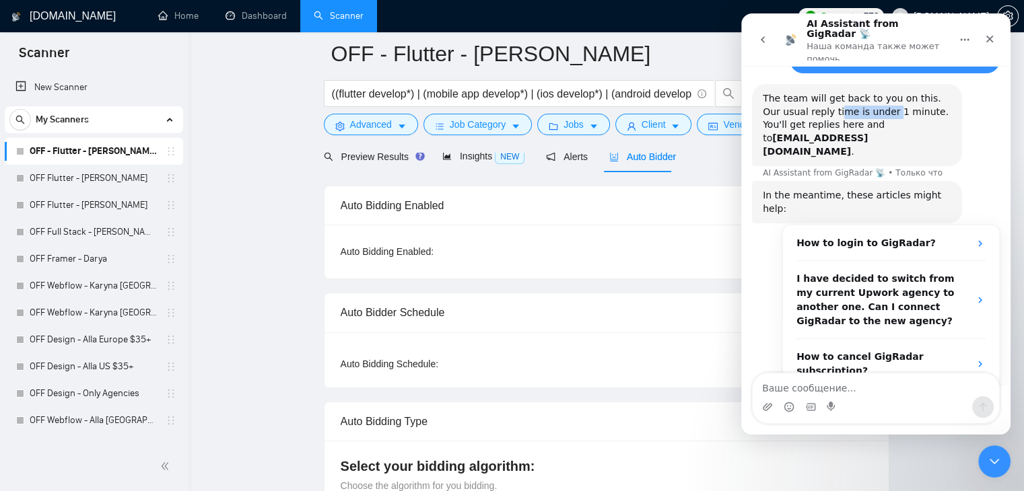
drag, startPoint x: 825, startPoint y: 94, endPoint x: 868, endPoint y: 90, distance: 43.3
click at [868, 92] on div "The team will get back to you on this. Our usual reply time is under 1 minute. …" at bounding box center [857, 125] width 188 height 66
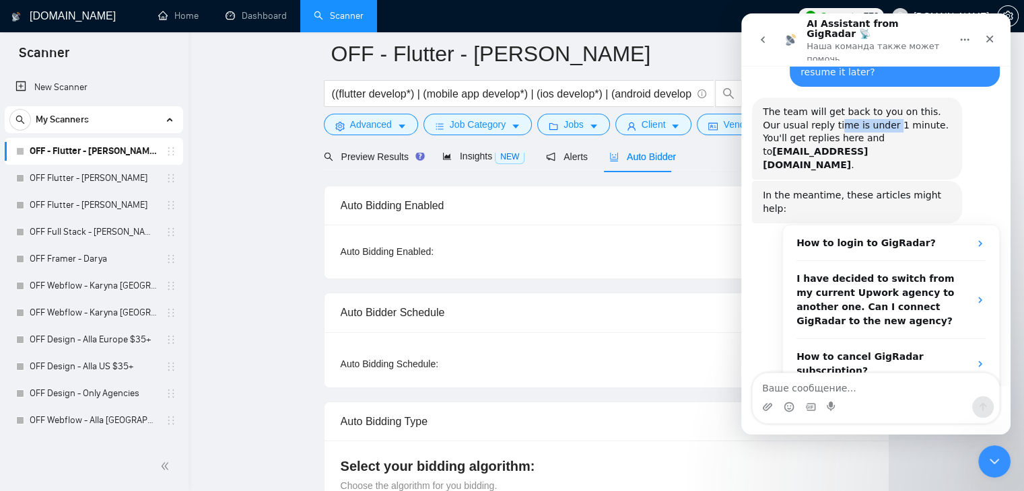
scroll to position [110, 0]
drag, startPoint x: 817, startPoint y: 118, endPoint x: 846, endPoint y: 118, distance: 29.6
click at [846, 118] on div "The team will get back to you on this. Our usual reply time is under 1 minute. …" at bounding box center [857, 139] width 188 height 66
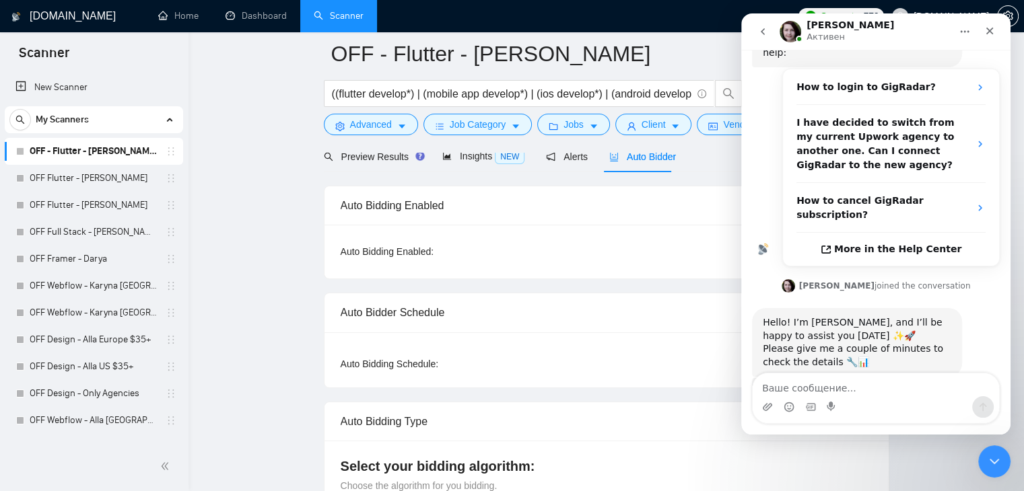
scroll to position [351, 0]
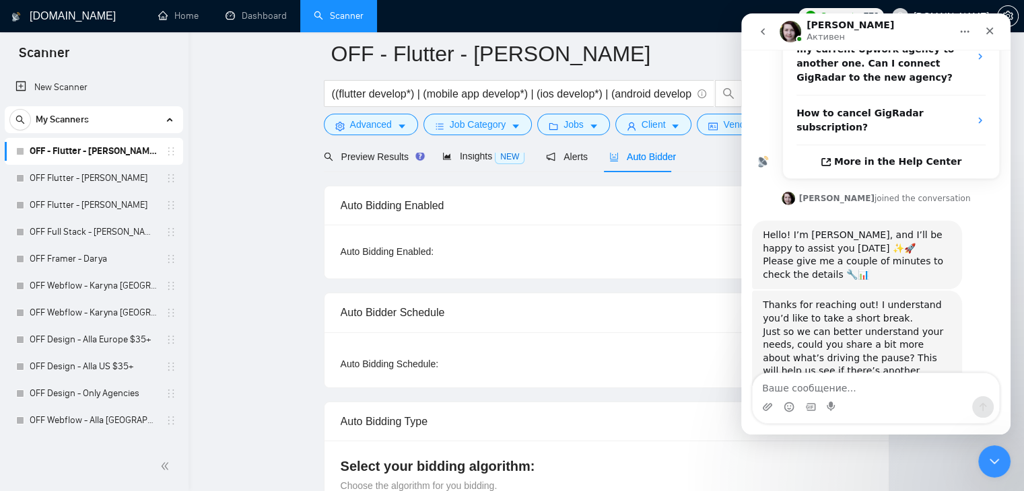
drag, startPoint x: 808, startPoint y: 256, endPoint x: 844, endPoint y: 256, distance: 36.3
click at [844, 299] on div "Thanks for reaching out! I understand you’d like to take a short break." at bounding box center [857, 312] width 188 height 26
drag, startPoint x: 798, startPoint y: 267, endPoint x: 847, endPoint y: 267, distance: 49.1
click at [847, 299] on div "Thanks for reaching out! I understand you’d like to take a short break." at bounding box center [857, 312] width 188 height 26
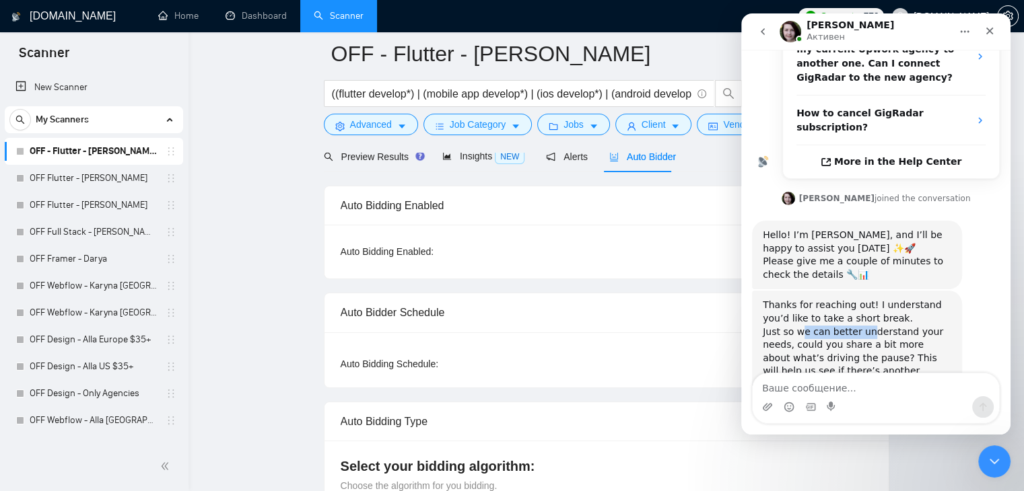
drag, startPoint x: 800, startPoint y: 282, endPoint x: 861, endPoint y: 281, distance: 61.3
click at [861, 326] on div "Just so we can better understand your needs, could you share a bit more about w…" at bounding box center [857, 359] width 188 height 66
drag, startPoint x: 819, startPoint y: 296, endPoint x: 845, endPoint y: 296, distance: 26.3
click at [845, 326] on div "Just so we can better understand your needs, could you share a bit more about w…" at bounding box center [857, 359] width 188 height 66
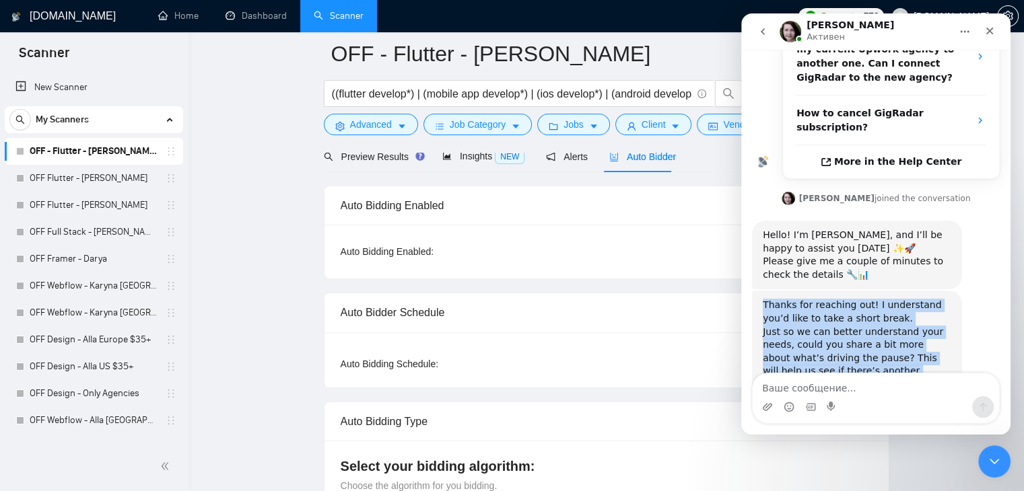
drag, startPoint x: 809, startPoint y: 333, endPoint x: 765, endPoint y: 246, distance: 96.9
click at [765, 299] on div "Thanks for reaching out! I understand you’d like to take a short break. Just so…" at bounding box center [857, 345] width 188 height 92
copy div "Thanks for reaching out! I understand you’d like to take a short break. Just so…"
click at [792, 390] on textarea "Ваше сообщение..." at bounding box center [876, 385] width 246 height 23
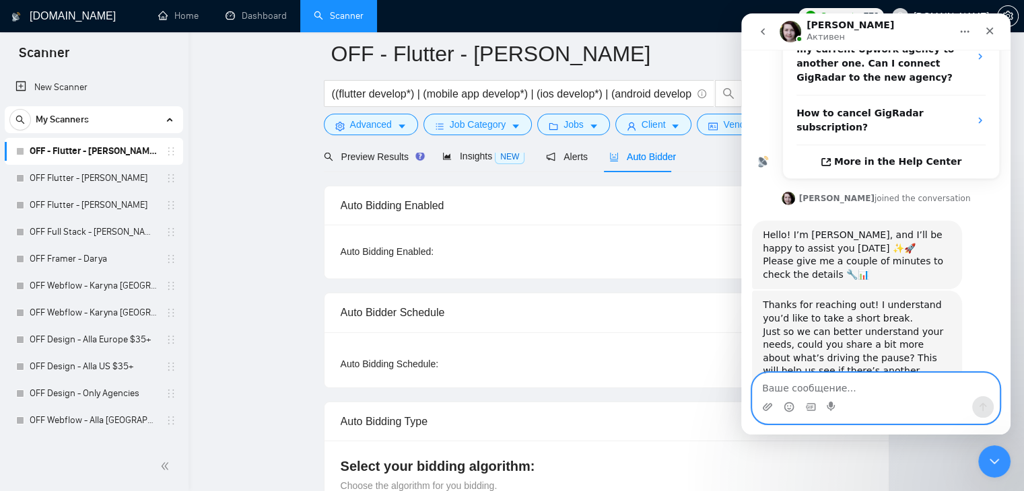
paste textarea "We want to take a short break to experiment a bit without GigRadar, using our o…"
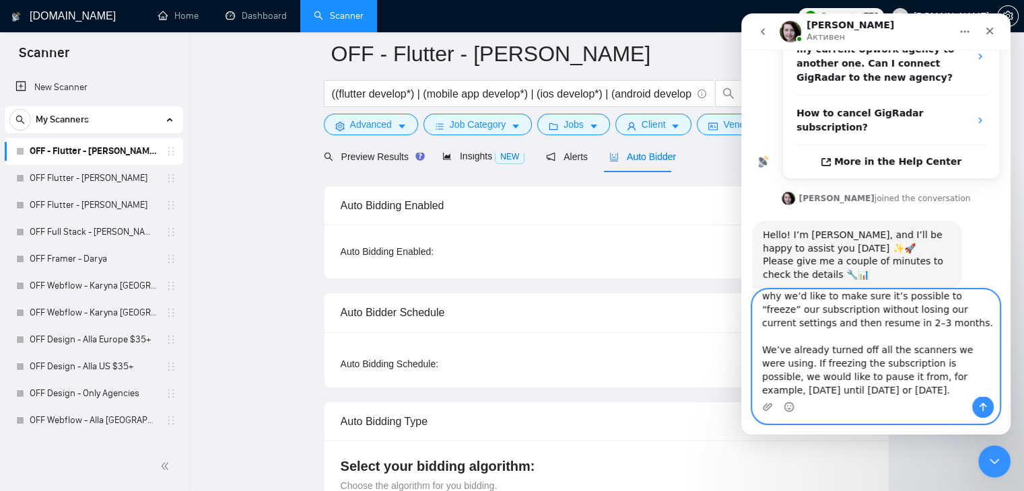
scroll to position [435, 0]
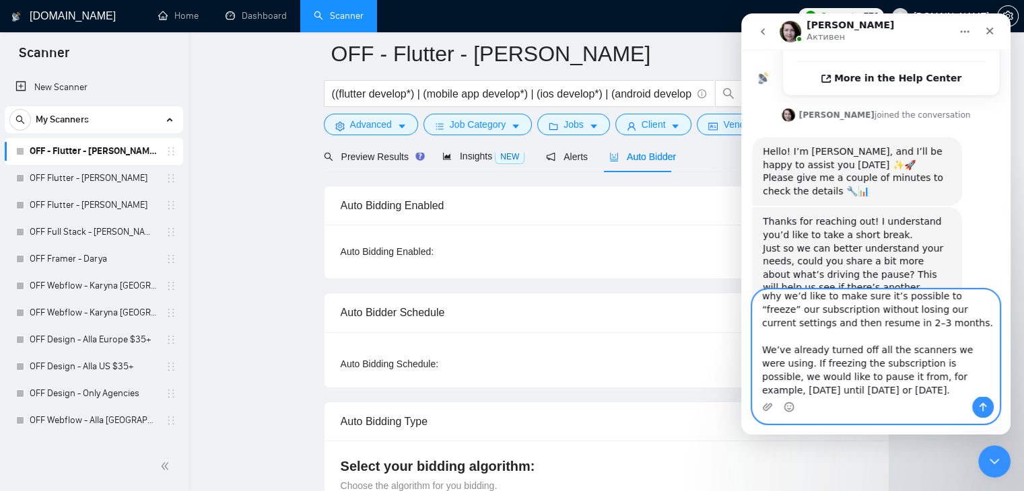
drag, startPoint x: 879, startPoint y: 376, endPoint x: 932, endPoint y: 376, distance: 52.5
click at [932, 376] on textarea "We want to take a short break to experiment a bit without GigRadar, using our o…" at bounding box center [876, 343] width 246 height 106
click at [763, 389] on textarea "We want to take a short break to experiment a bit without GigRadar, using our o…" at bounding box center [876, 343] width 246 height 106
paste textarea "for example,"
click at [938, 376] on textarea "We want to take a short break to experiment a bit without GigRadar, using our o…" at bounding box center [876, 343] width 246 height 106
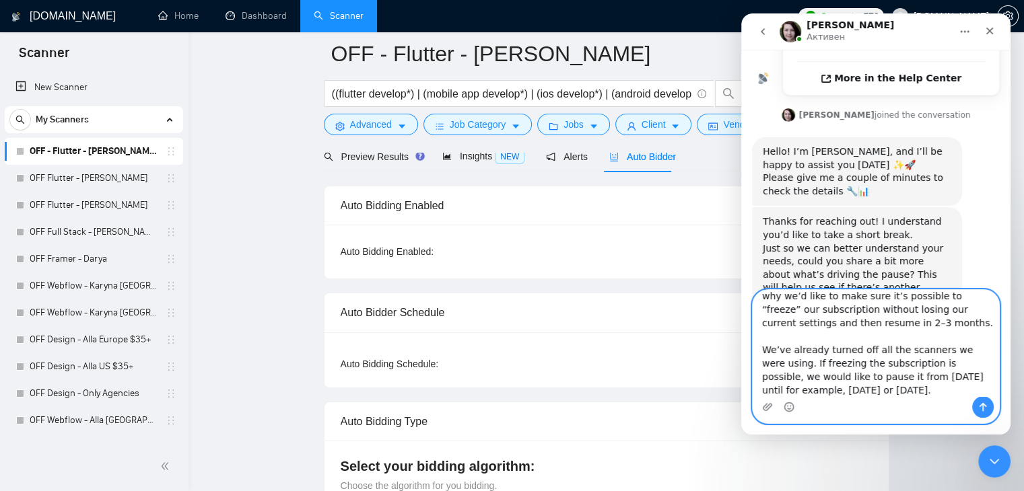
click at [940, 372] on textarea "We want to take a short break to experiment a bit without GigRadar, using our o…" at bounding box center [876, 343] width 246 height 106
drag, startPoint x: 940, startPoint y: 374, endPoint x: 804, endPoint y: 389, distance: 136.1
click at [804, 389] on textarea "We want to take a short break to experiment a bit without GigRadar, using our o…" at bounding box center [876, 343] width 246 height 106
click at [889, 389] on textarea "We want to take a short break to experiment a bit without GigRadar, using our o…" at bounding box center [876, 343] width 246 height 106
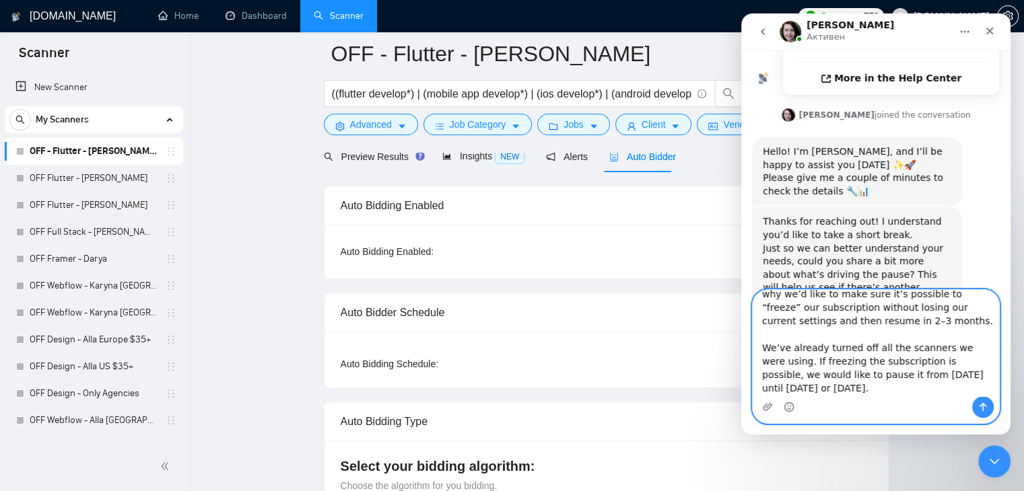
click at [814, 388] on textarea "We want to take a short break to experiment a bit without GigRadar, using our o…" at bounding box center [876, 343] width 246 height 106
type textarea "We want to take a short break to experiment a bit without GigRadar, using our o…"
click at [982, 405] on icon "Отправить сообщение…" at bounding box center [982, 407] width 7 height 9
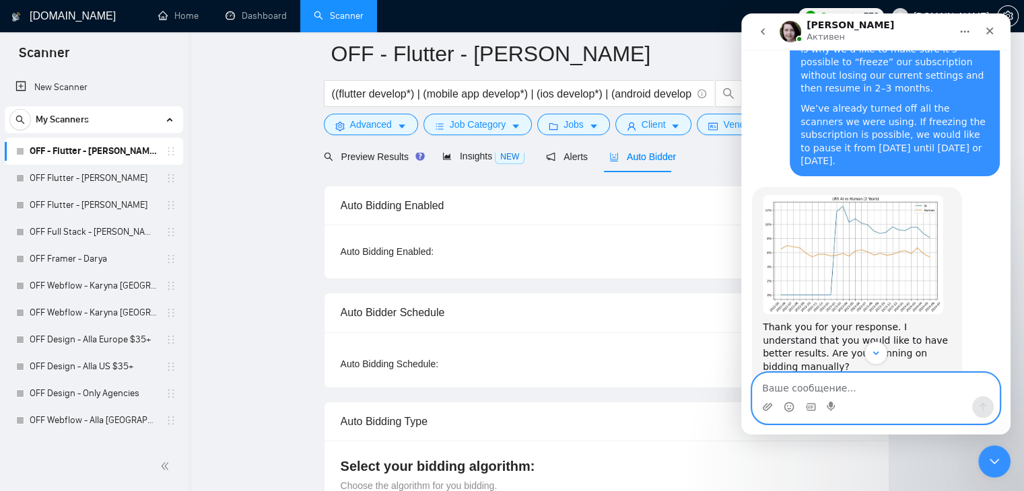
scroll to position [825, 0]
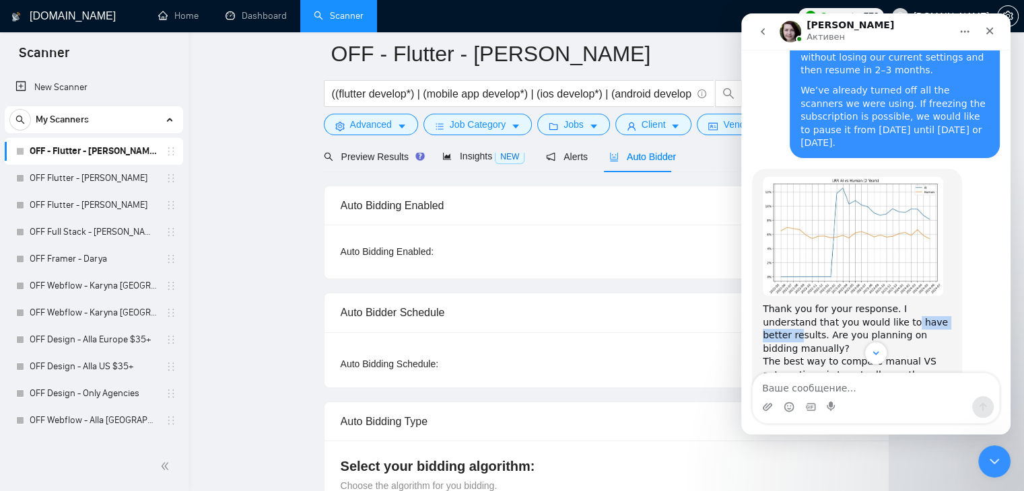
drag, startPoint x: 851, startPoint y: 243, endPoint x: 912, endPoint y: 242, distance: 61.3
click at [912, 303] on div "Thank you for your response. I understand that you would like to have better re…" at bounding box center [857, 349] width 188 height 92
drag, startPoint x: 813, startPoint y: 257, endPoint x: 925, endPoint y: 257, distance: 111.7
click at [925, 303] on div "Thank you for your response. I understand that you would like to have better re…" at bounding box center [857, 349] width 188 height 92
drag, startPoint x: 784, startPoint y: 269, endPoint x: 887, endPoint y: 269, distance: 102.3
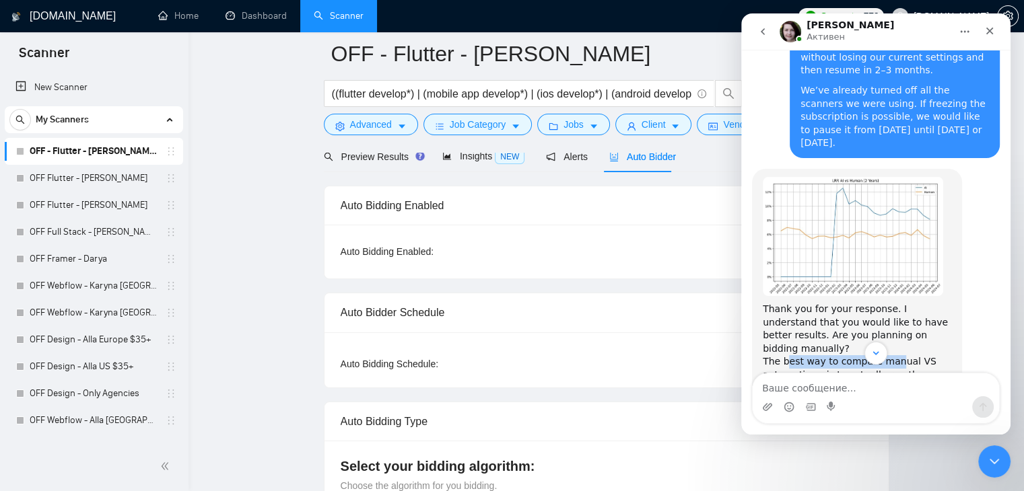
click at [887, 303] on div "Thank you for your response. I understand that you would like to have better re…" at bounding box center [857, 349] width 188 height 92
drag, startPoint x: 833, startPoint y: 278, endPoint x: 922, endPoint y: 280, distance: 88.9
click at [922, 303] on div "Thank you for your response. I understand that you would like to have better re…" at bounding box center [857, 349] width 188 height 92
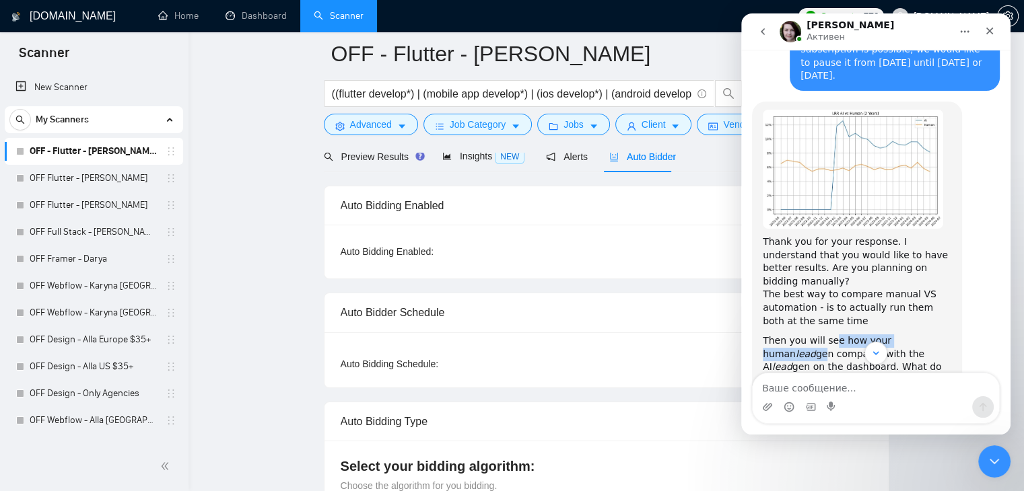
drag, startPoint x: 829, startPoint y: 248, endPoint x: 933, endPoint y: 250, distance: 103.7
click at [933, 335] on div "Then you will see how your human lead gen compares with the AI lead gen on the …" at bounding box center [857, 361] width 188 height 53
drag, startPoint x: 809, startPoint y: 263, endPoint x: 882, endPoint y: 261, distance: 72.7
click at [882, 335] on div "Then you will see how your human lead gen compares with the AI lead gen on the …" at bounding box center [857, 361] width 188 height 53
drag, startPoint x: 808, startPoint y: 270, endPoint x: 830, endPoint y: 275, distance: 22.2
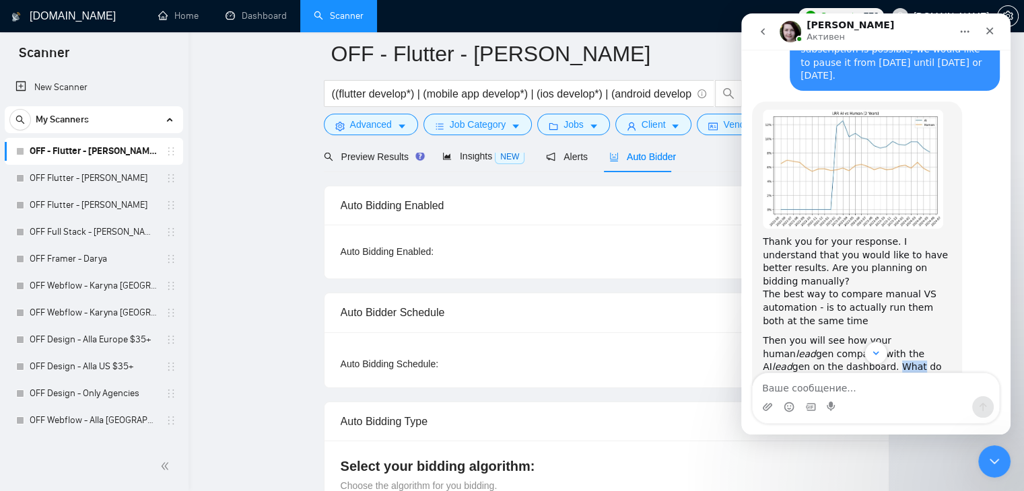
click at [830, 335] on div "Then you will see how your human lead gen compares with the AI lead gen on the …" at bounding box center [857, 361] width 188 height 53
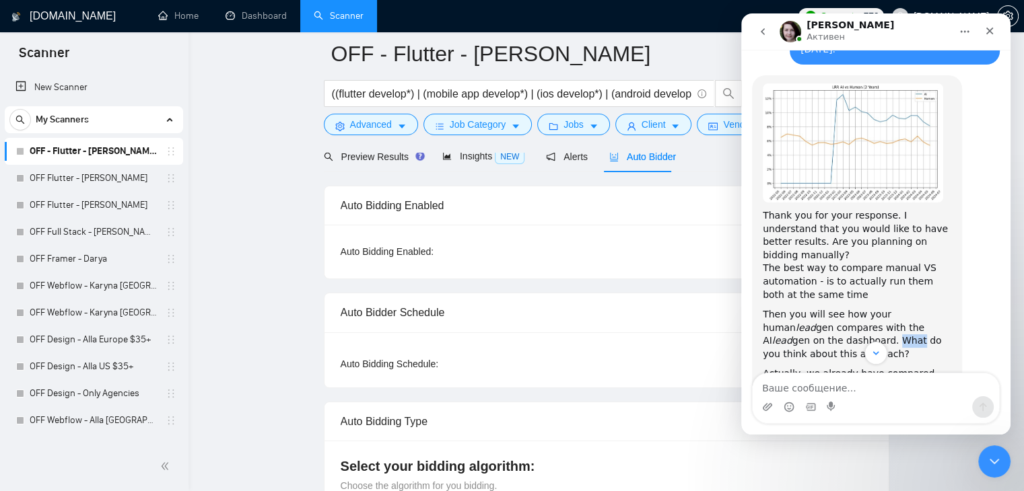
scroll to position [959, 0]
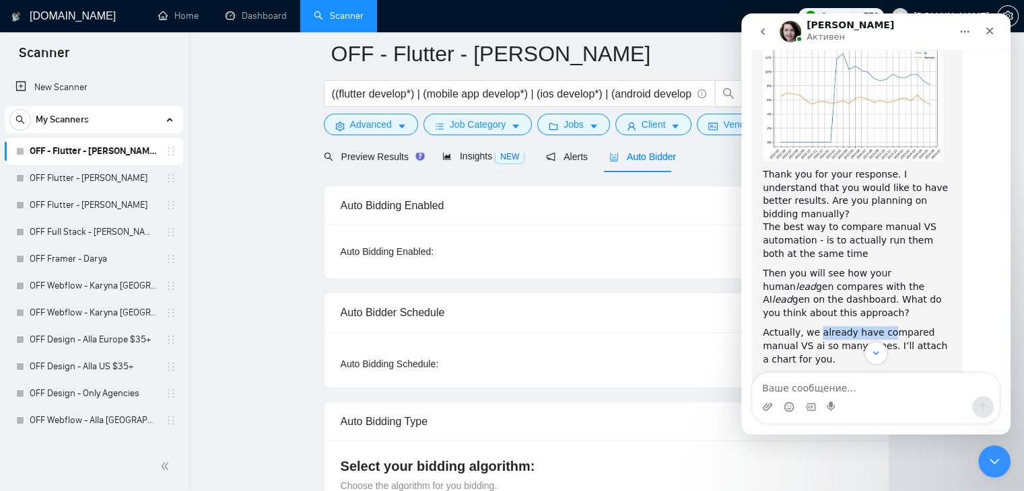
drag, startPoint x: 816, startPoint y: 240, endPoint x: 883, endPoint y: 238, distance: 67.4
click at [883, 326] on div "Actually, we already have compared manual VS ai so many times. I’ll attach a ch…" at bounding box center [857, 418] width 188 height 184
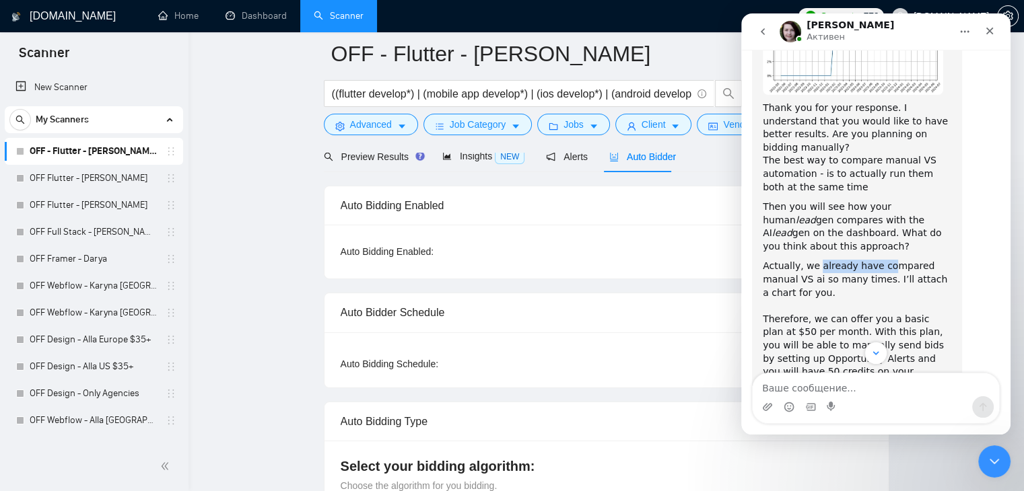
scroll to position [1027, 0]
click at [905, 259] on div "Actually, we already have compared manual VS ai so many times. I’ll attach a ch…" at bounding box center [857, 351] width 188 height 184
drag, startPoint x: 825, startPoint y: 241, endPoint x: 888, endPoint y: 236, distance: 62.8
click at [888, 259] on div "Actually, we already have compared manual VS ai so many times. I’ll attach a ch…" at bounding box center [857, 351] width 188 height 184
drag, startPoint x: 838, startPoint y: 257, endPoint x: 905, endPoint y: 252, distance: 67.5
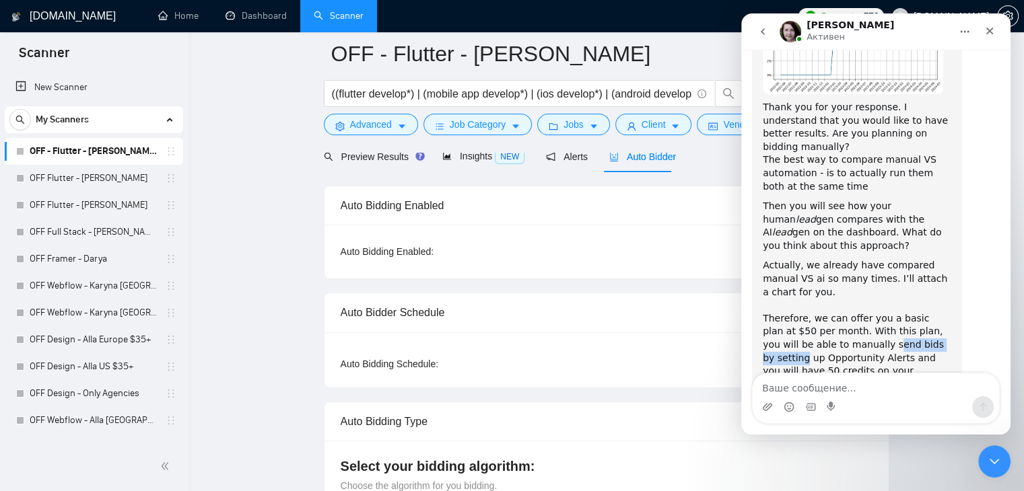
click at [919, 259] on div "Actually, we already have compared manual VS ai so many times. I’ll attach a ch…" at bounding box center [857, 351] width 188 height 184
drag, startPoint x: 819, startPoint y: 266, endPoint x: 904, endPoint y: 266, distance: 84.8
click at [904, 266] on div "Actually, we already have compared manual VS ai so many times. I’ll attach a ch…" at bounding box center [857, 351] width 188 height 184
drag, startPoint x: 794, startPoint y: 229, endPoint x: 934, endPoint y: 224, distance: 140.1
click at [934, 259] on div "Actually, we already have compared manual VS ai so many times. I’ll attach a ch…" at bounding box center [857, 351] width 188 height 184
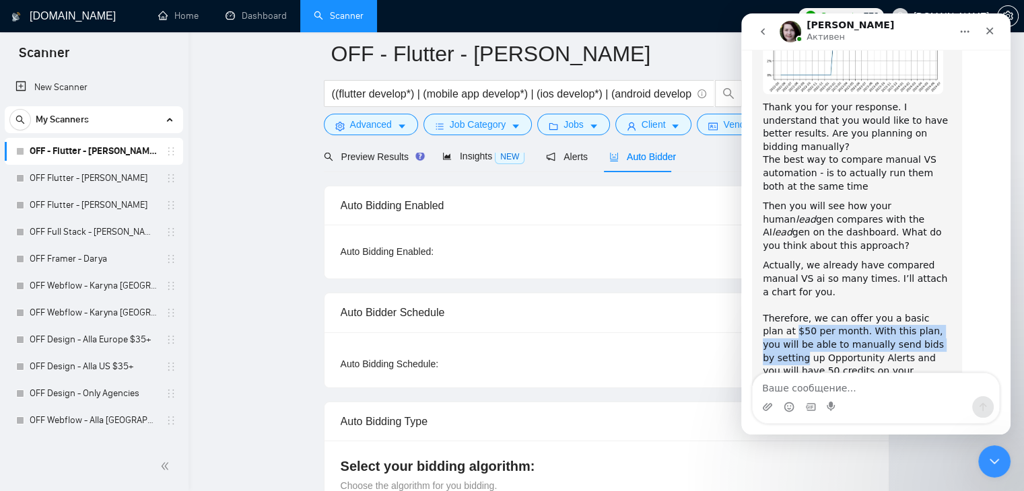
drag, startPoint x: 761, startPoint y: 236, endPoint x: 915, endPoint y: 247, distance: 154.5
click at [915, 247] on div "Thank you for your response. I understand that you would like to have better re…" at bounding box center [857, 209] width 210 height 485
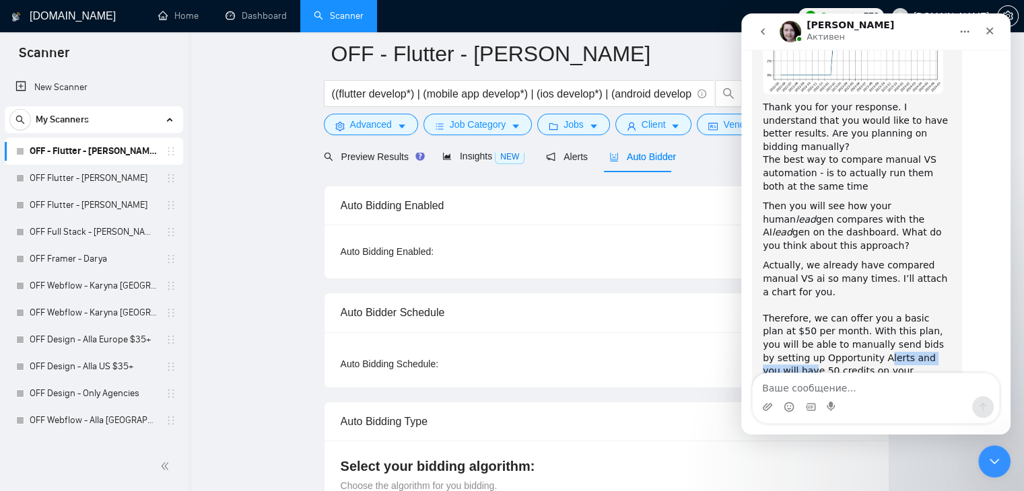
drag, startPoint x: 821, startPoint y: 265, endPoint x: 908, endPoint y: 267, distance: 86.9
click at [908, 267] on div "Actually, we already have compared manual VS ai so many times. I’ll attach a ch…" at bounding box center [857, 351] width 188 height 184
drag, startPoint x: 814, startPoint y: 281, endPoint x: 878, endPoint y: 278, distance: 64.7
click at [878, 278] on div "Actually, we already have compared manual VS ai so many times. I’ll attach a ch…" at bounding box center [857, 351] width 188 height 184
drag, startPoint x: 803, startPoint y: 292, endPoint x: 870, endPoint y: 291, distance: 67.3
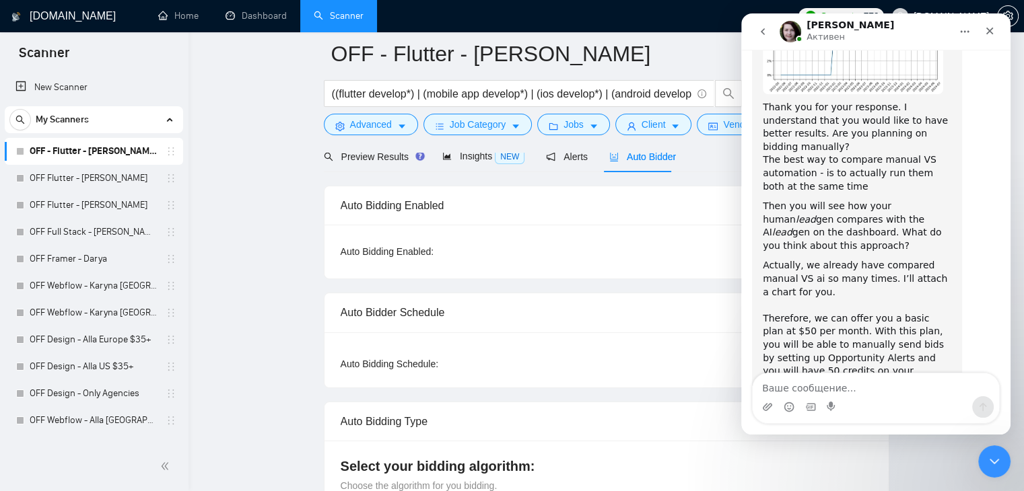
click at [870, 291] on div "Actually, we already have compared manual VS ai so many times. I’ll attach a ch…" at bounding box center [857, 351] width 188 height 184
drag, startPoint x: 802, startPoint y: 305, endPoint x: 893, endPoint y: 304, distance: 90.9
click at [893, 304] on div "Actually, we already have compared manual VS ai so many times. I’ll attach a ch…" at bounding box center [857, 351] width 188 height 184
drag, startPoint x: 810, startPoint y: 321, endPoint x: 928, endPoint y: 318, distance: 117.8
click at [934, 318] on div "Actually, we already have compared manual VS ai so many times. I’ll attach a ch…" at bounding box center [857, 351] width 188 height 184
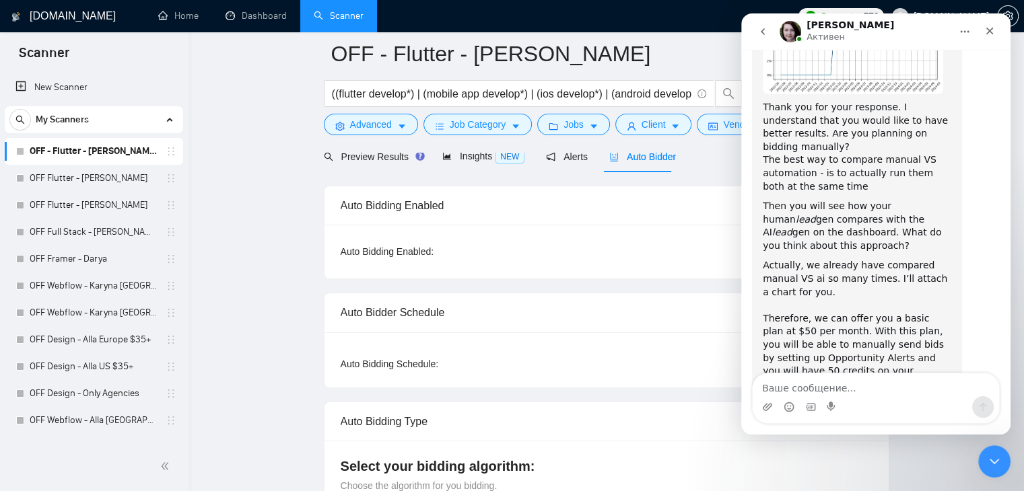
click at [775, 259] on div "Actually, we already have compared manual VS ai so many times. I’ll attach a ch…" at bounding box center [857, 351] width 188 height 184
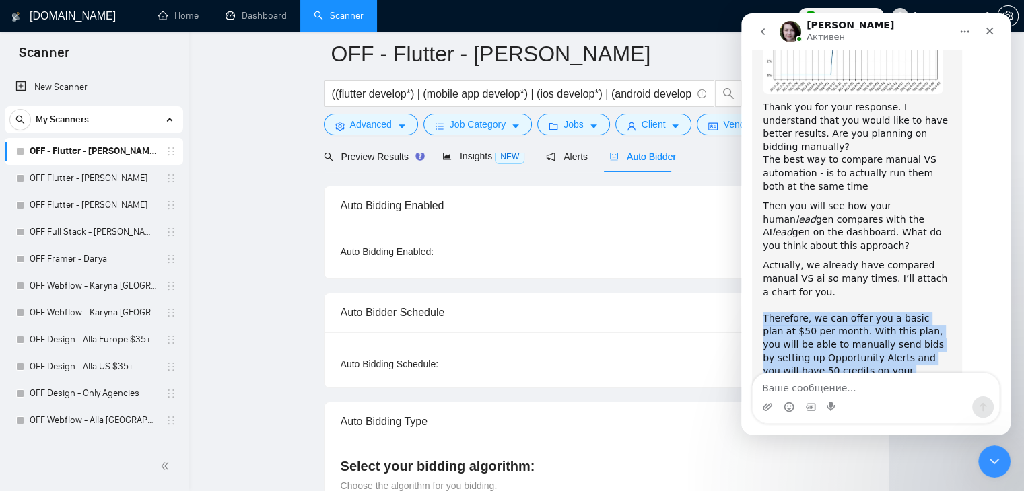
drag, startPoint x: 761, startPoint y: 227, endPoint x: 841, endPoint y: 328, distance: 129.8
click at [841, 328] on div "Thank you for your response. I understand that you would like to have better re…" at bounding box center [857, 209] width 210 height 485
copy div "Therefore, we can offer you a basic plan at $50 per month. With this plan, you …"
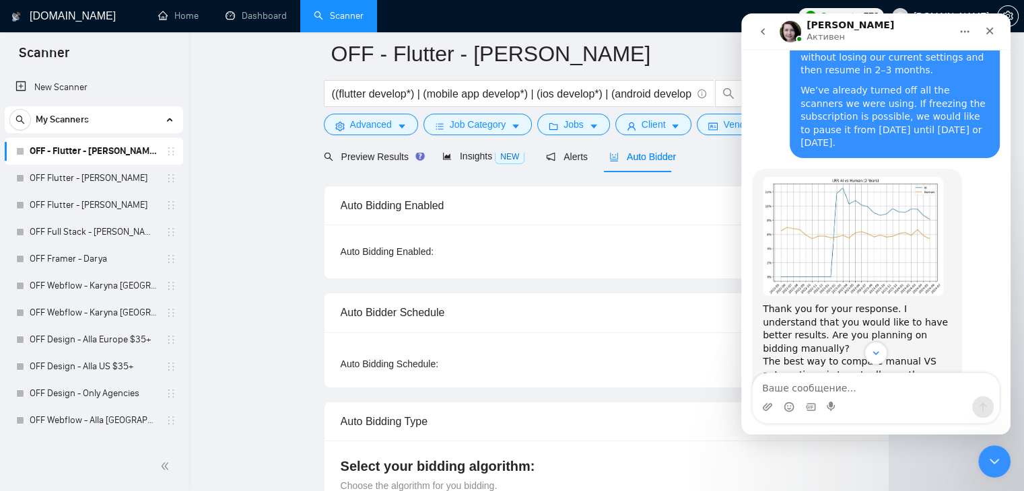
click at [815, 177] on img "Iryna говорит…" at bounding box center [853, 236] width 180 height 119
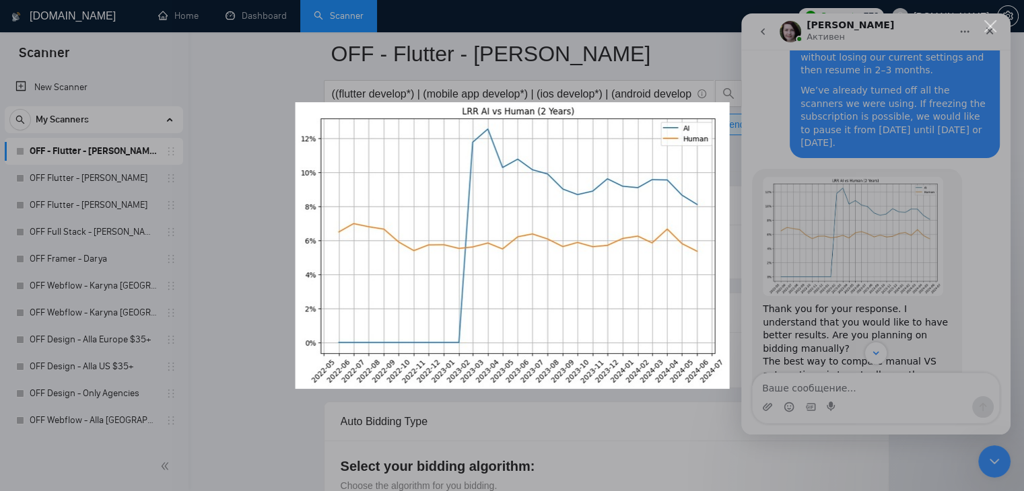
scroll to position [0, 0]
click at [819, 221] on div "Мессенджер Intercom" at bounding box center [512, 245] width 1024 height 491
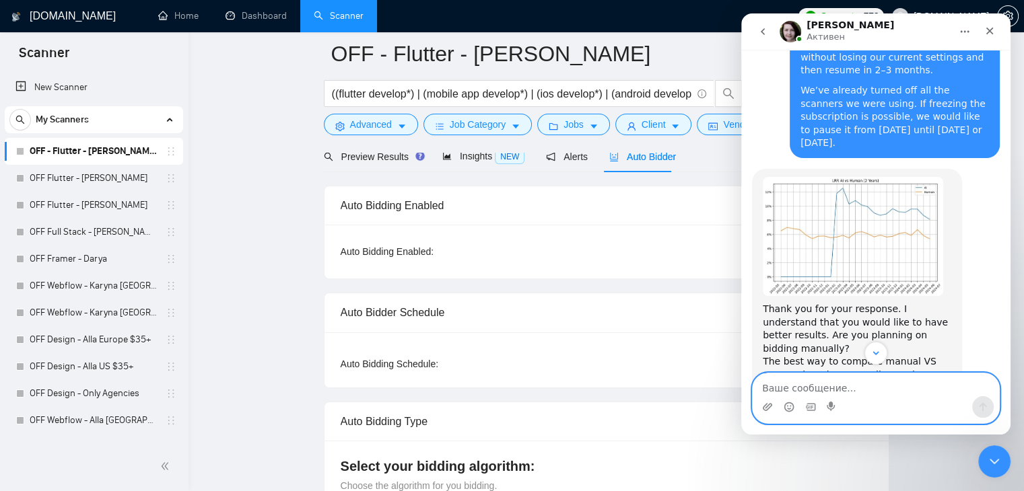
click at [829, 389] on textarea "Ваше сообщение..." at bounding box center [876, 385] width 246 height 23
paste textarea "Thanks! We discussed this opportunity with our boss [DATE] and concluded that w…"
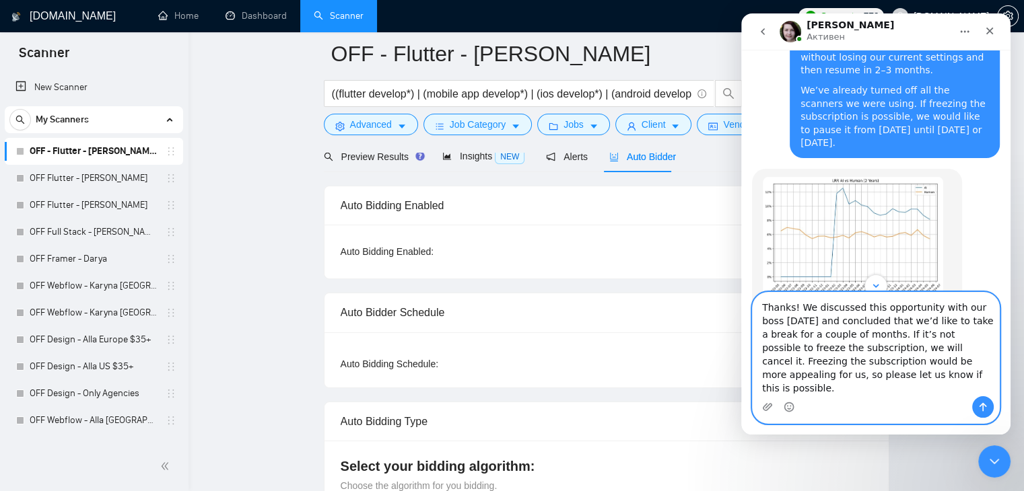
click at [799, 318] on textarea "Thanks! We discussed this opportunity with our boss [DATE] and concluded that w…" at bounding box center [876, 345] width 246 height 104
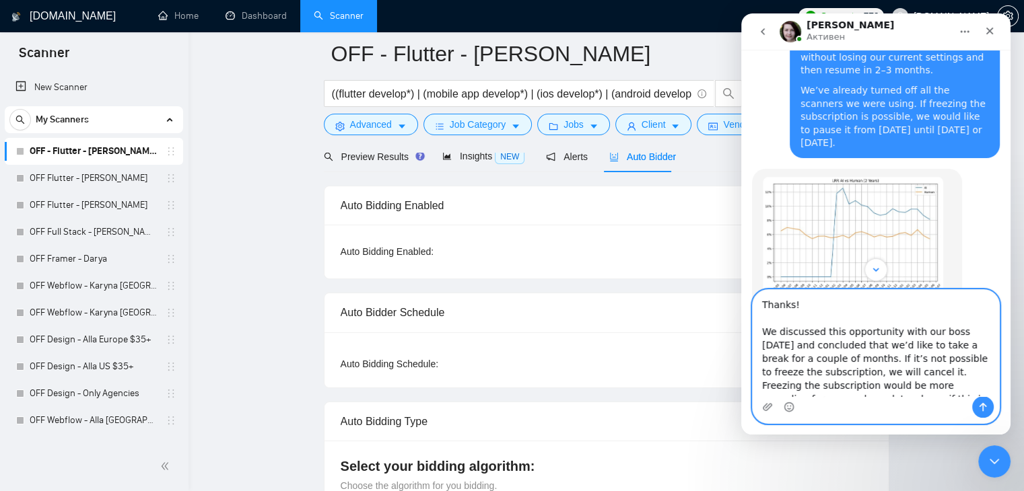
click at [838, 359] on textarea "Thanks! We discussed this opportunity with our boss [DATE] and concluded that w…" at bounding box center [876, 343] width 246 height 106
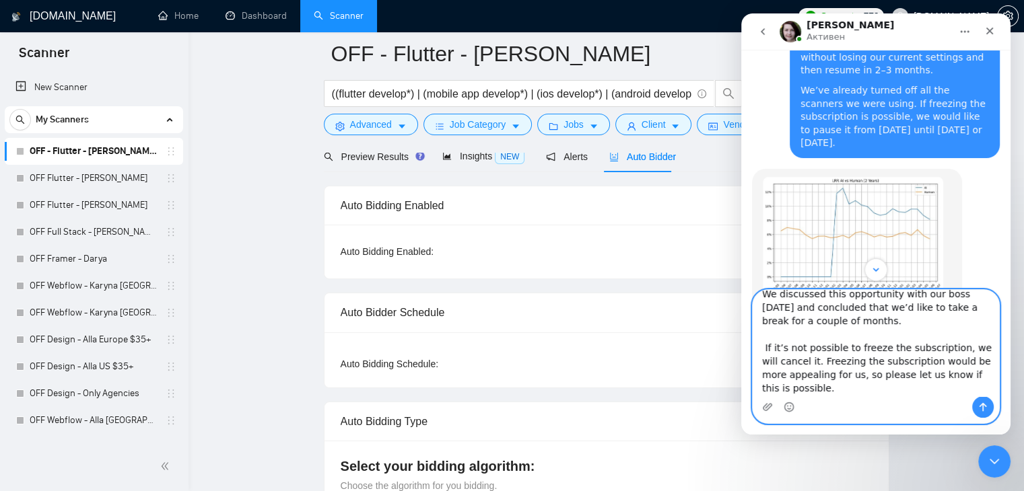
drag, startPoint x: 802, startPoint y: 361, endPoint x: 892, endPoint y: 364, distance: 89.6
click at [908, 363] on textarea "Thanks! We discussed this opportunity with our boss [DATE] and concluded that w…" at bounding box center [876, 343] width 246 height 106
click at [850, 388] on textarea "Thanks! We discussed this opportunity with our boss [DATE] and concluded that w…" at bounding box center [876, 343] width 246 height 106
type textarea "Thanks! We discussed this opportunity with our boss [DATE] and concluded that w…"
click at [979, 399] on button "Отправить сообщение…" at bounding box center [983, 407] width 22 height 22
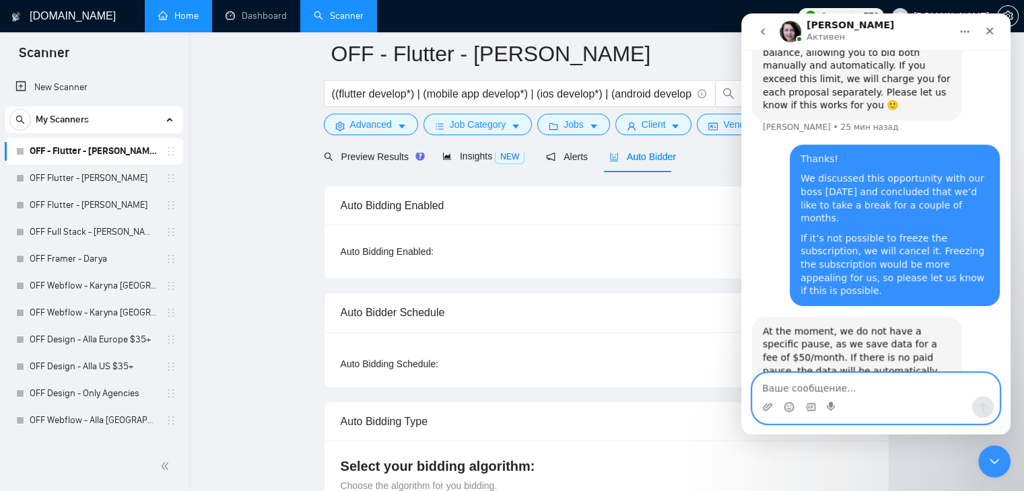
scroll to position [1379, 0]
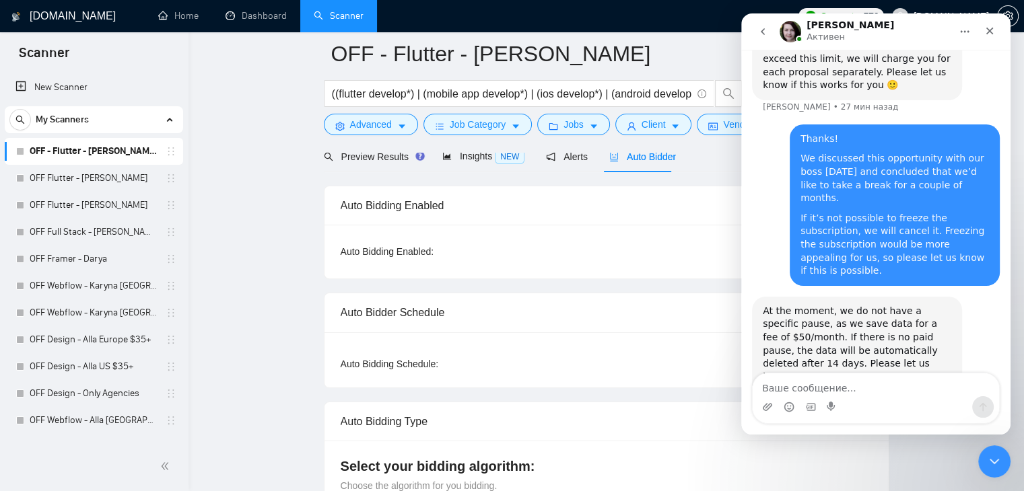
drag, startPoint x: 806, startPoint y: 265, endPoint x: 886, endPoint y: 270, distance: 80.2
click at [886, 390] on div "Also, I can see that you are currently communicating with [PERSON_NAME], who pr…" at bounding box center [857, 436] width 188 height 92
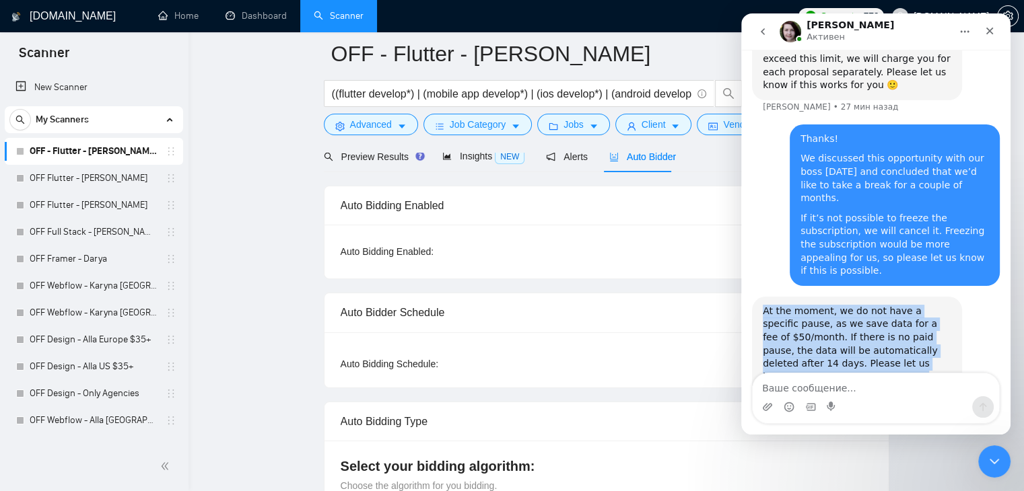
drag, startPoint x: 765, startPoint y: 175, endPoint x: 801, endPoint y: 241, distance: 75.3
click at [801, 305] on div "At the moment, we do not have a specific pause, as we save data for a fee of $5…" at bounding box center [857, 344] width 188 height 79
copy div "At the moment, we do not have a specific pause, as we save data for a fee of $5…"
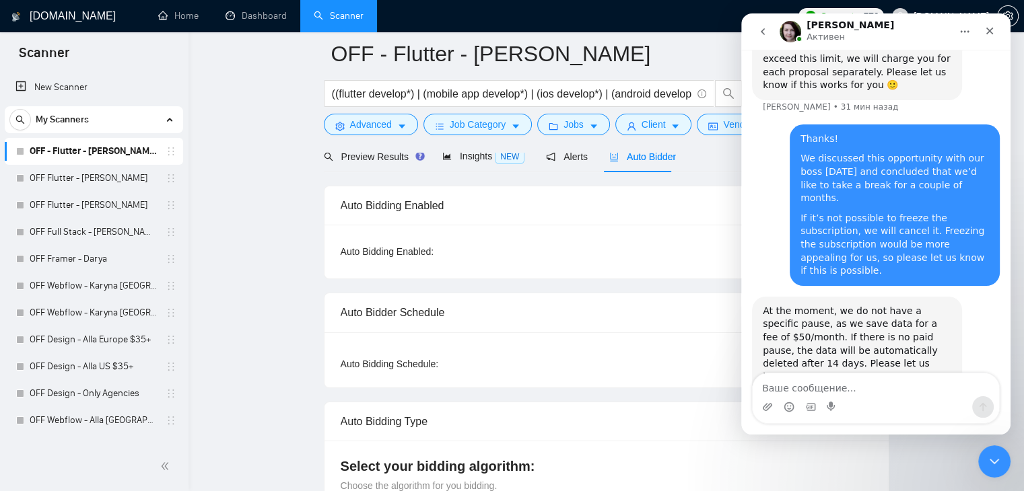
click at [823, 390] on div "Also, I can see that you are currently communicating with [PERSON_NAME], who pr…" at bounding box center [857, 436] width 188 height 92
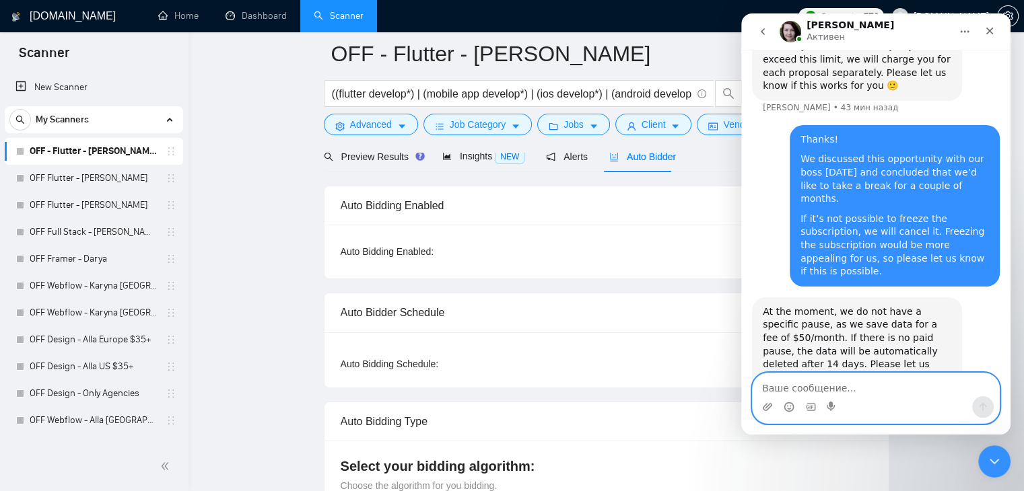
click at [819, 383] on textarea "Ваше сообщение..." at bounding box center [876, 385] width 246 height 23
paste textarea "I just spoke with our boss, and we’ve decided that we’re ready to pay $50/month…"
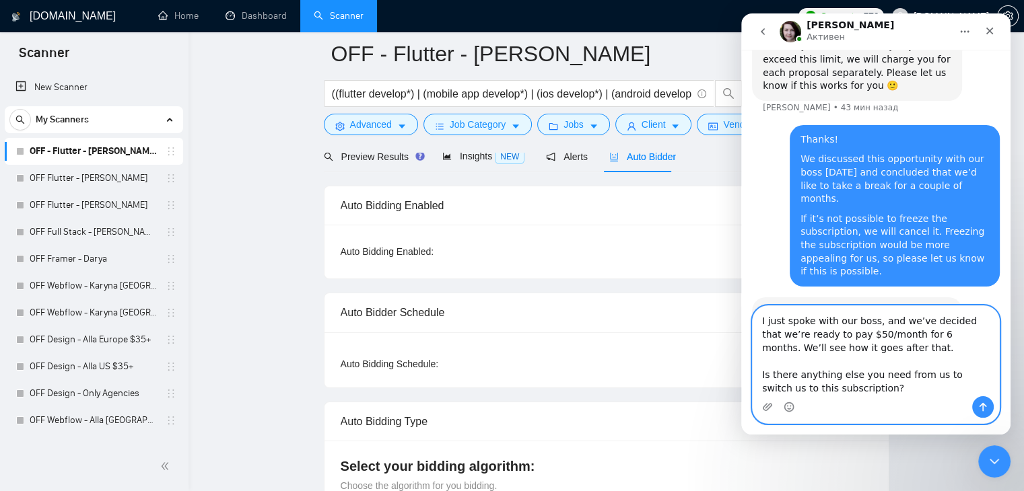
scroll to position [1446, 0]
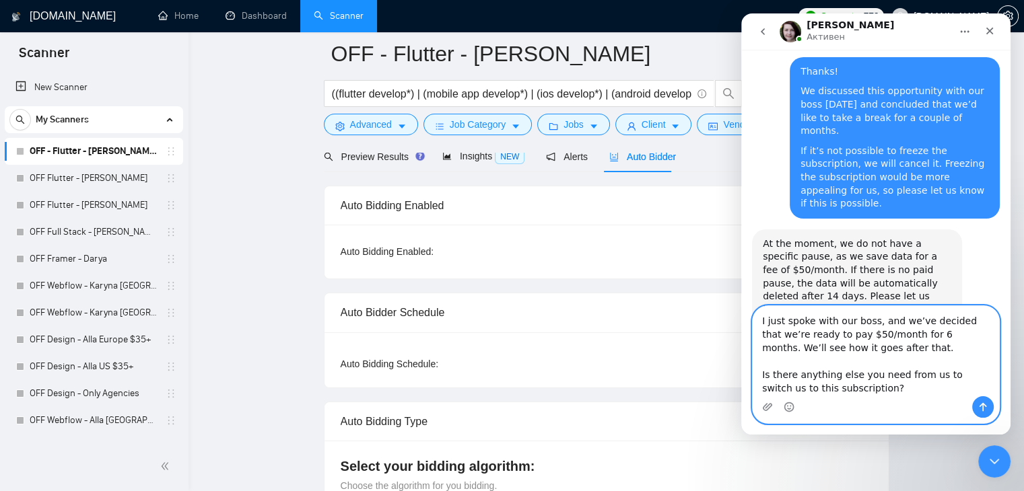
type textarea "I just spoke with our boss, and we’ve decided that we’re ready to pay $50/month…"
click at [979, 407] on icon "Отправить сообщение…" at bounding box center [982, 407] width 11 height 11
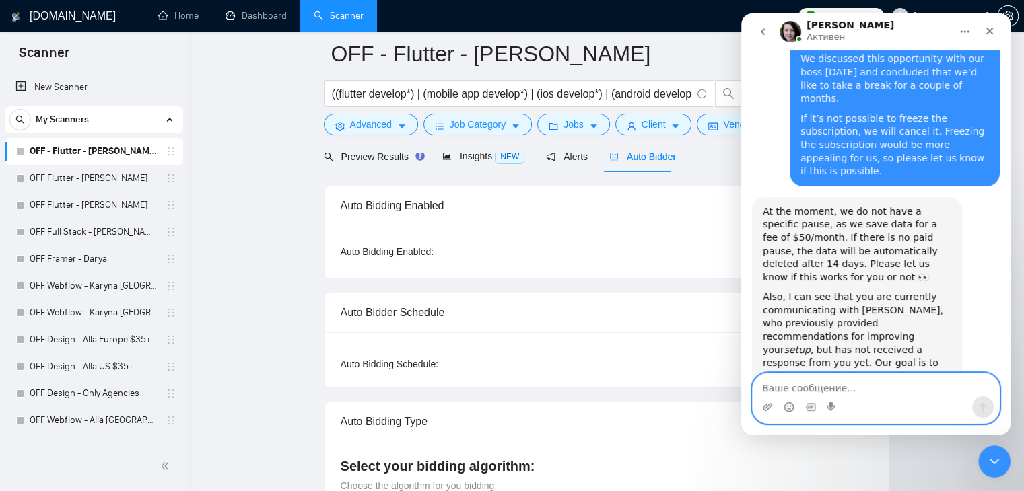
scroll to position [1558, 0]
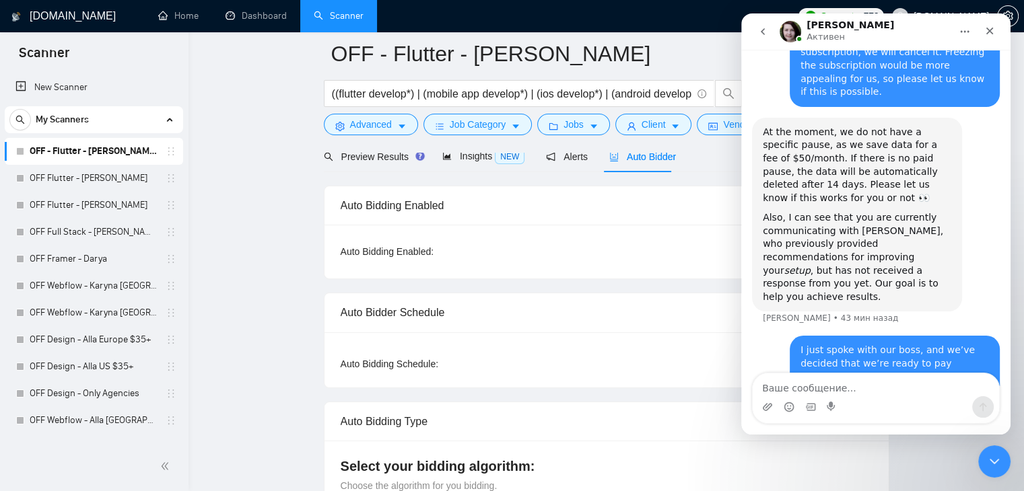
click at [830, 457] on div "Great! 🎉 Would you prefer to make a one-time payment for the full 6 months, or …" at bounding box center [857, 483] width 188 height 53
copy div "Great! 🎉 Would you prefer to make a one-time payment for the full 6 months, or …"
click at [878, 378] on textarea "Ваше сообщение..." at bounding box center [876, 385] width 246 height 23
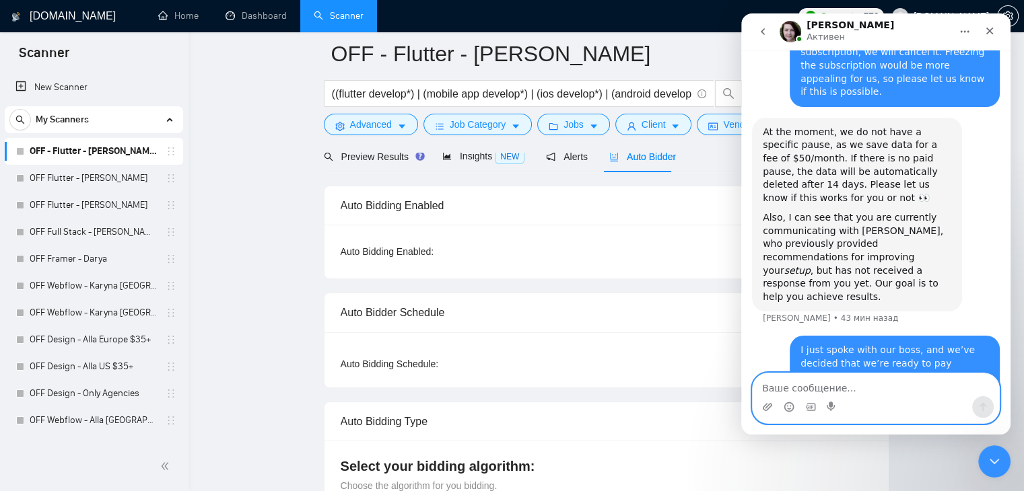
paste textarea "Let it be as monthly payments of $50?"
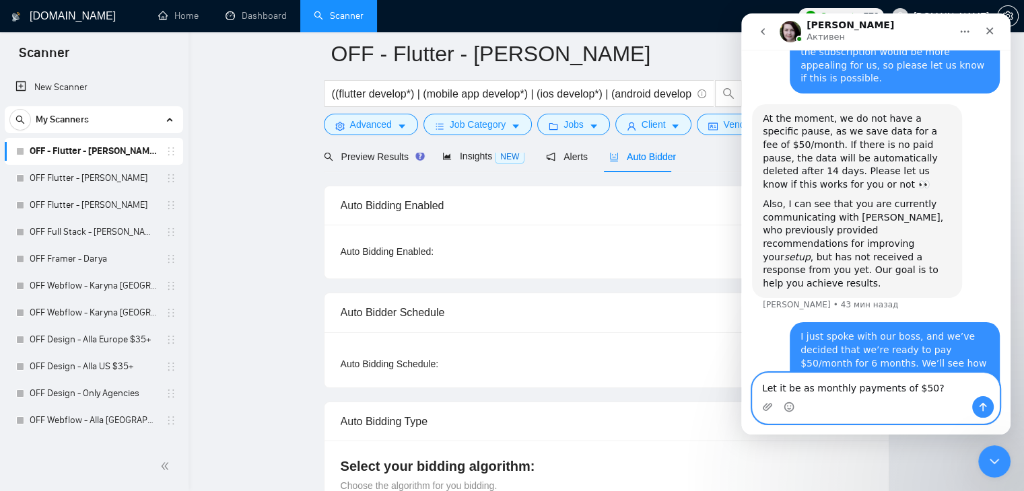
click at [935, 380] on textarea "Let it be as monthly payments of $50?" at bounding box center [876, 385] width 246 height 23
type textarea "Let it be as monthly payments of $50"
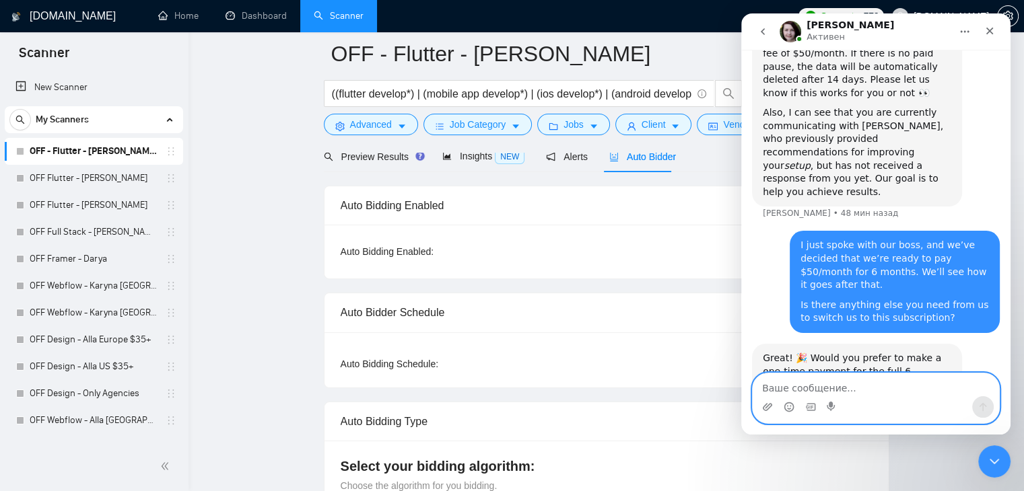
scroll to position [1611, 0]
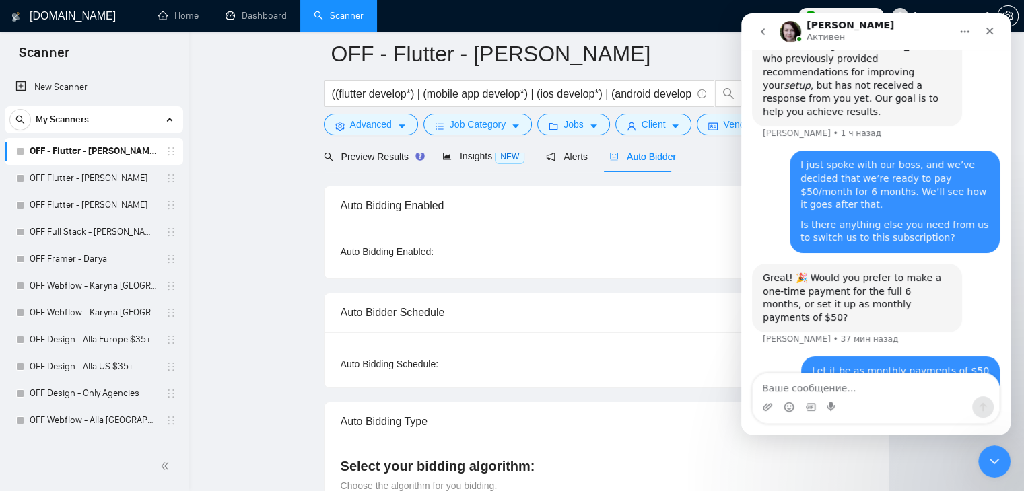
scroll to position [1744, 0]
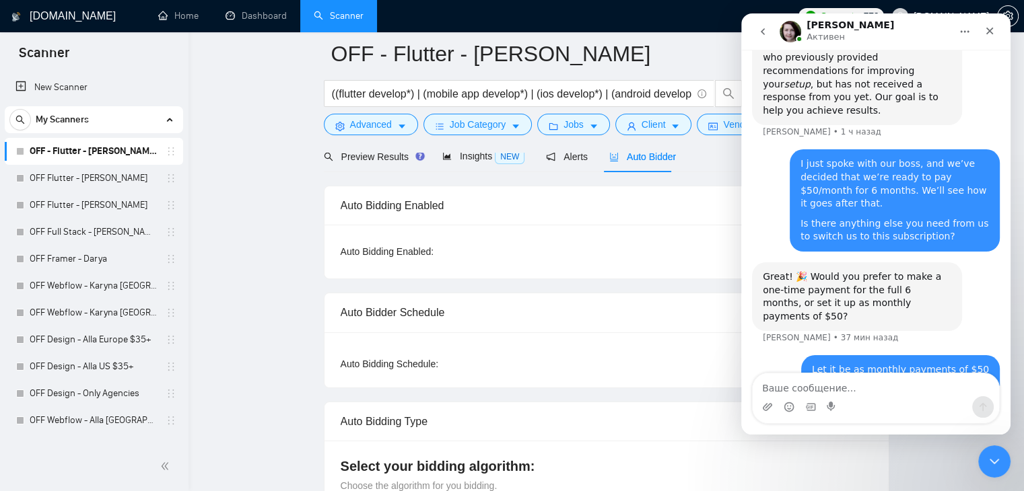
click at [862, 417] on div "We’ve passed your request to the finance department ✅ You’ll be switched to the…" at bounding box center [857, 456] width 188 height 79
copy div "We’ve passed your request to the finance department ✅ You’ll be switched to the…"
click at [856, 397] on div "Мессенджер Intercom" at bounding box center [876, 407] width 246 height 22
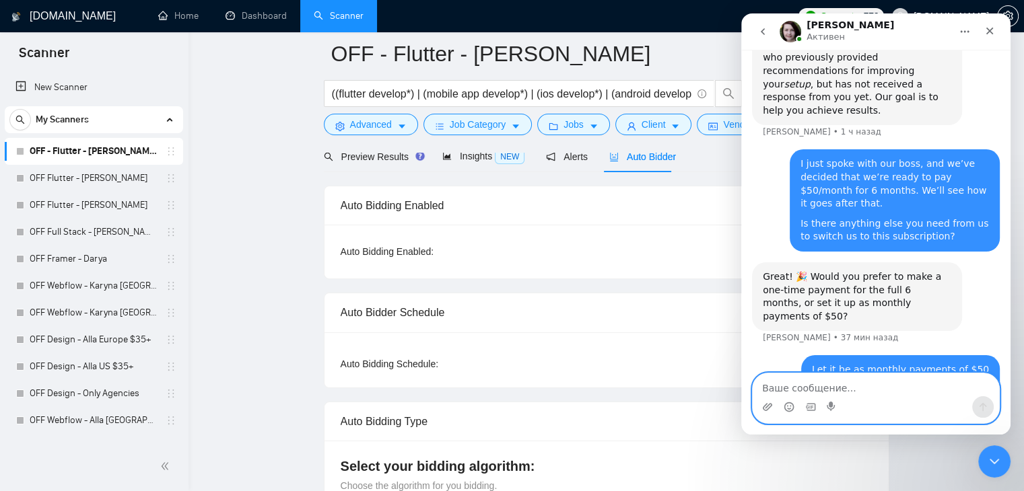
click at [850, 390] on textarea "Ваше сообщение..." at bounding box center [876, 385] width 246 height 23
type textarea "Thank you!"
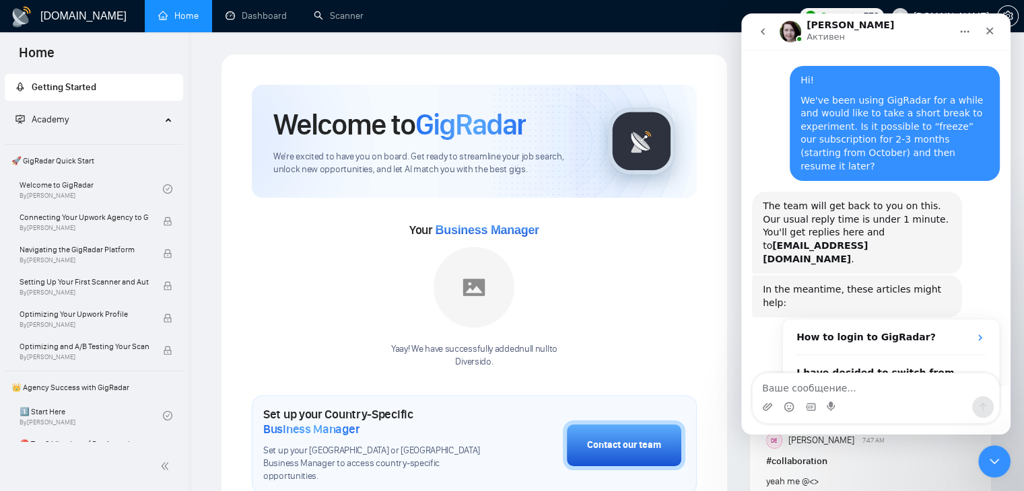
scroll to position [1875, 0]
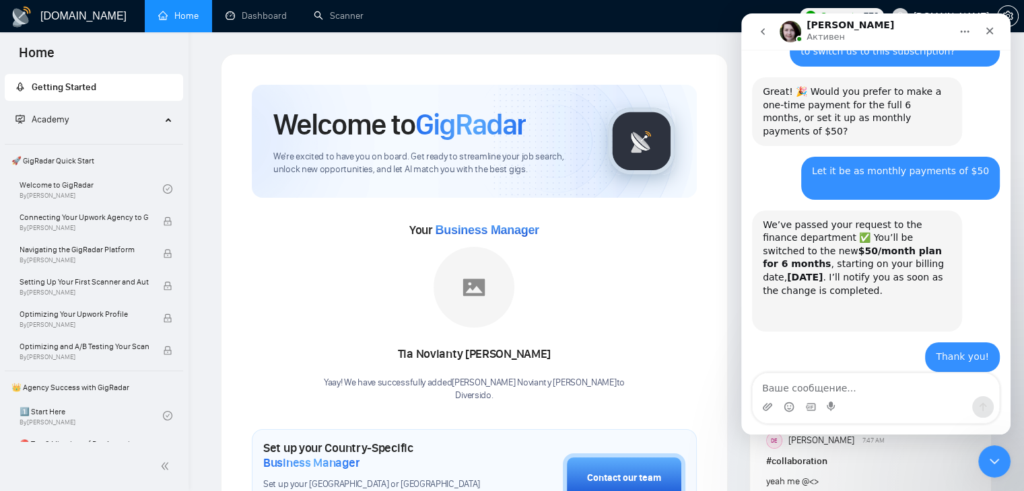
drag, startPoint x: 763, startPoint y: 213, endPoint x: 806, endPoint y: 327, distance: 121.9
click at [806, 391] on div "I have an update from the finance department: your renewal has been scheduled f…" at bounding box center [857, 463] width 188 height 145
copy div "I have an update from the finance department: your renewal has been scheduled f…"
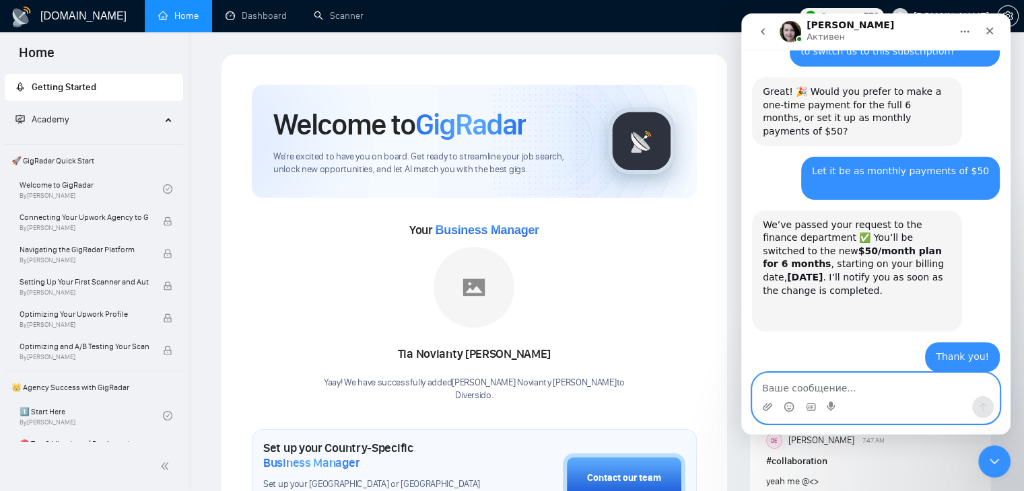
click at [806, 386] on textarea "Ваше сообщение..." at bounding box center [876, 385] width 246 height 23
type textarea "Alright, thank you!"
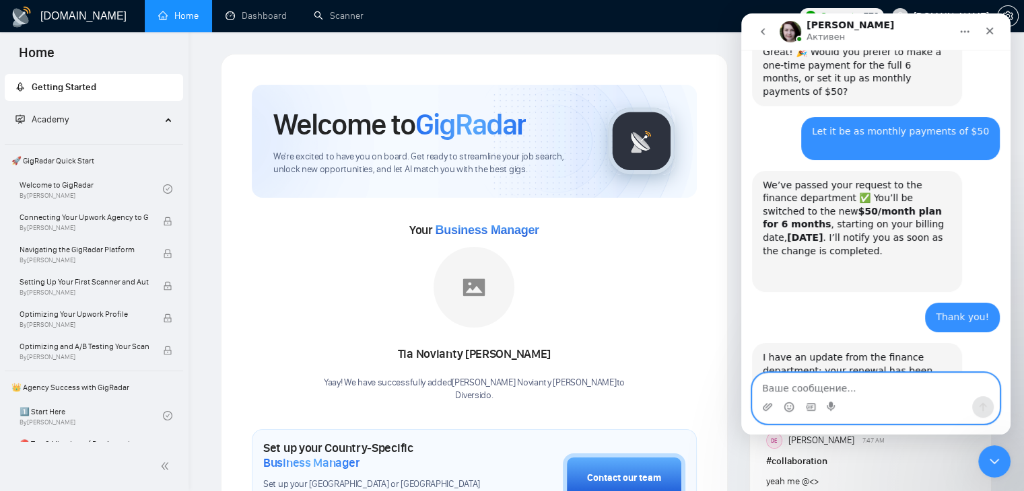
scroll to position [1916, 0]
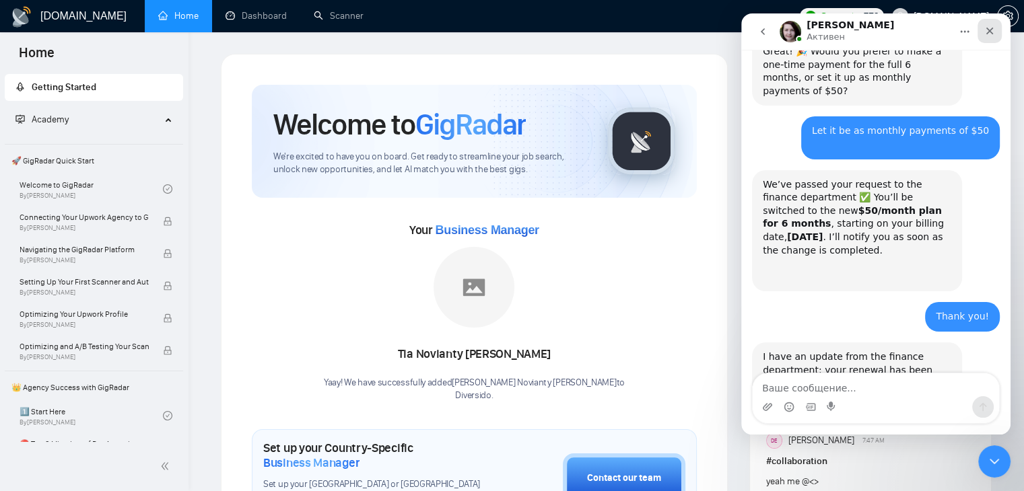
click at [986, 36] on icon "Закрыть" at bounding box center [989, 31] width 11 height 11
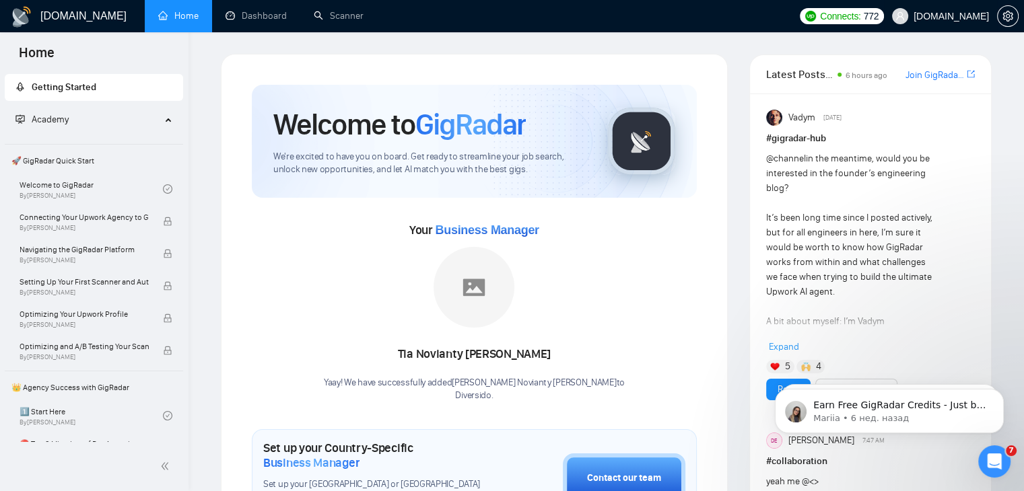
scroll to position [1915, 0]
